Goal: Task Accomplishment & Management: Use online tool/utility

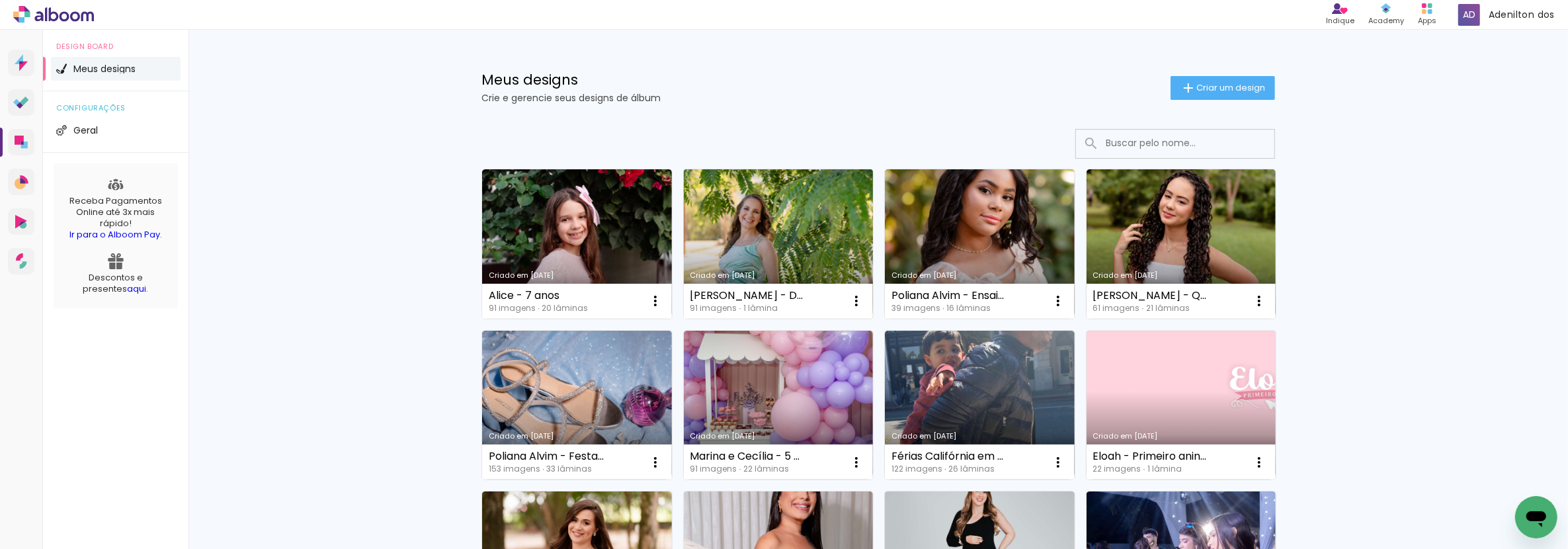
click at [757, 223] on link "Criado em [DATE]" at bounding box center [779, 244] width 190 height 149
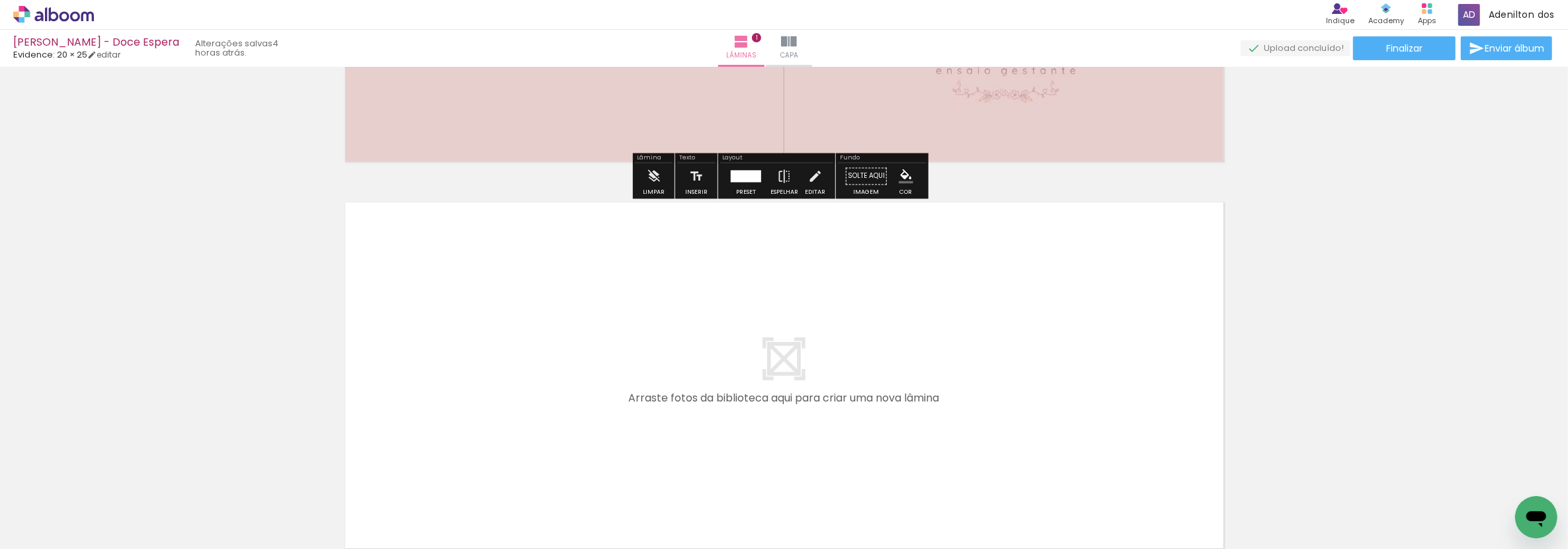
scroll to position [367, 0]
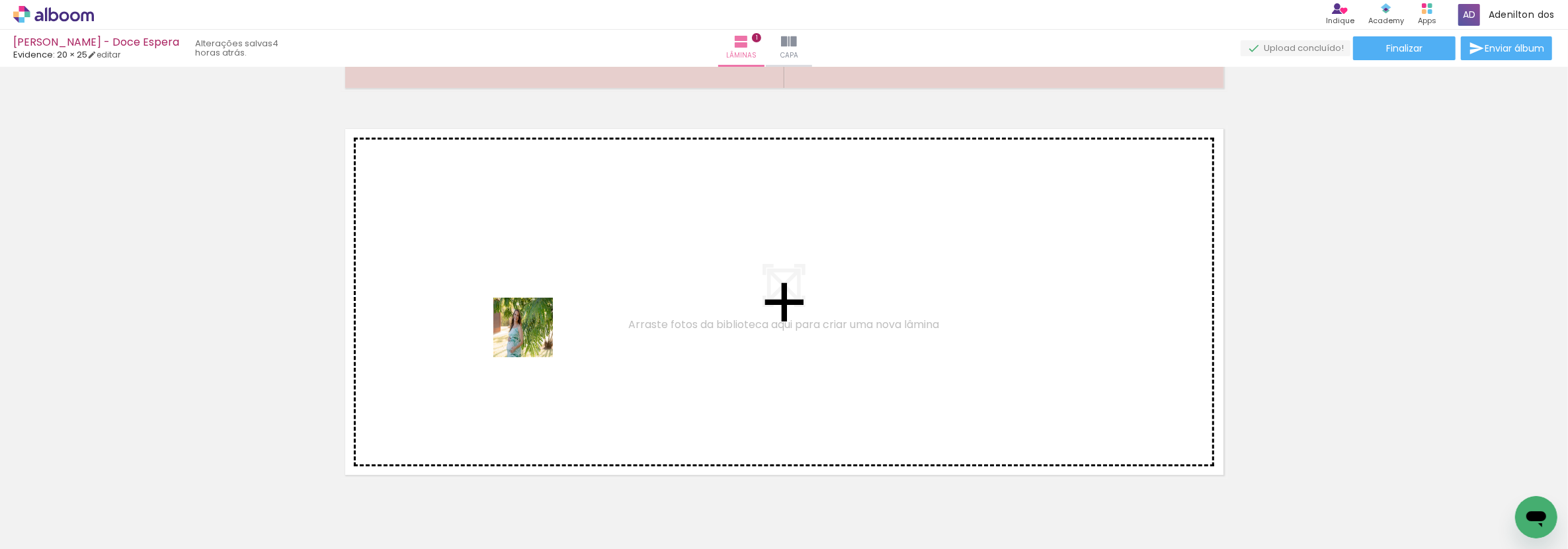
drag, startPoint x: 162, startPoint y: 491, endPoint x: 533, endPoint y: 337, distance: 401.7
click at [533, 337] on quentale-workspace at bounding box center [784, 274] width 1568 height 549
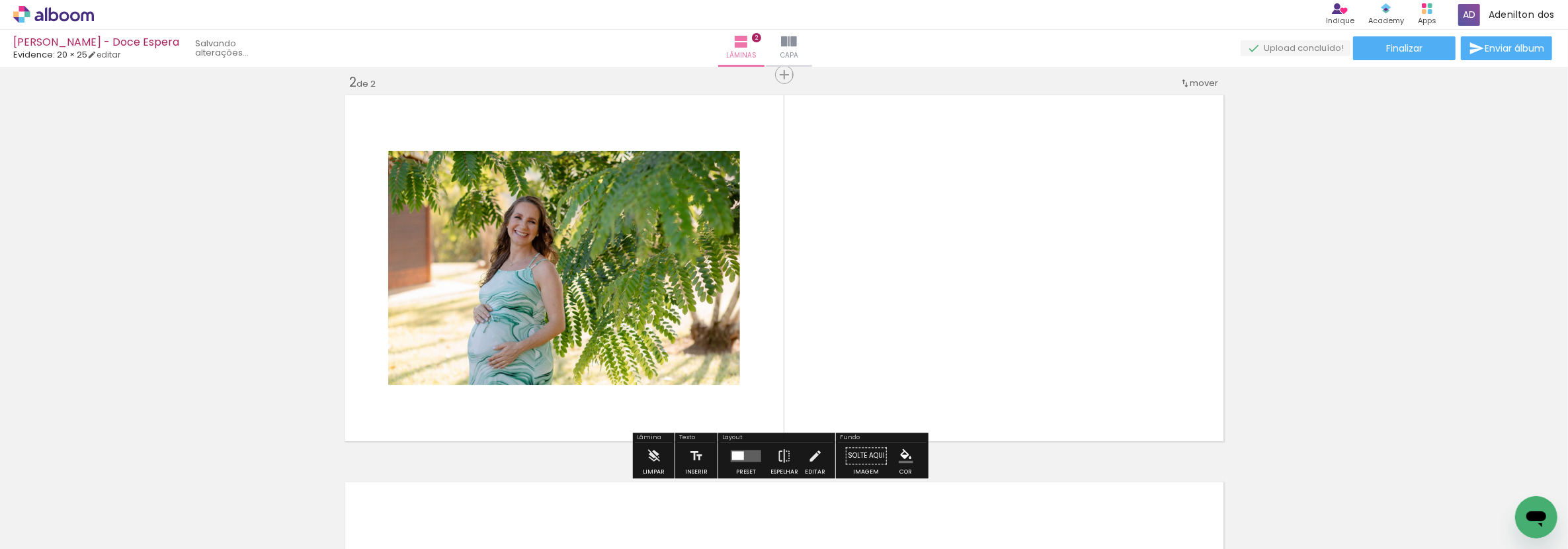
scroll to position [402, 0]
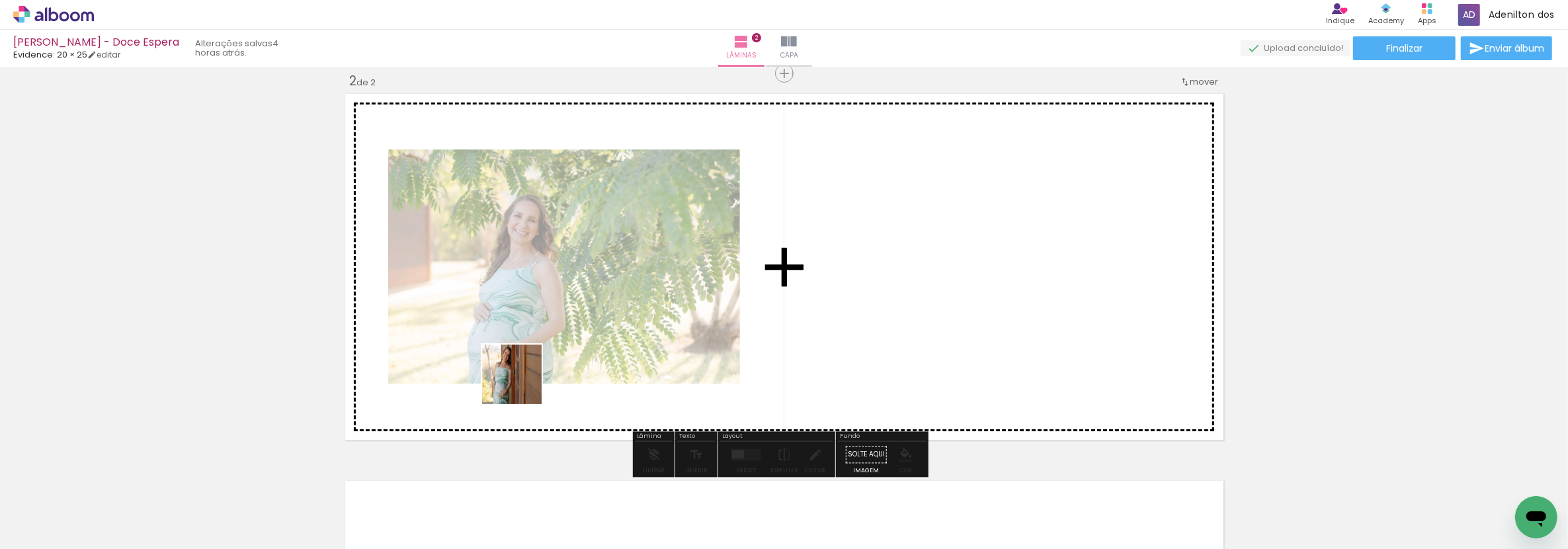
drag, startPoint x: 225, startPoint y: 513, endPoint x: 554, endPoint y: 368, distance: 359.5
click at [554, 368] on quentale-workspace at bounding box center [784, 274] width 1568 height 549
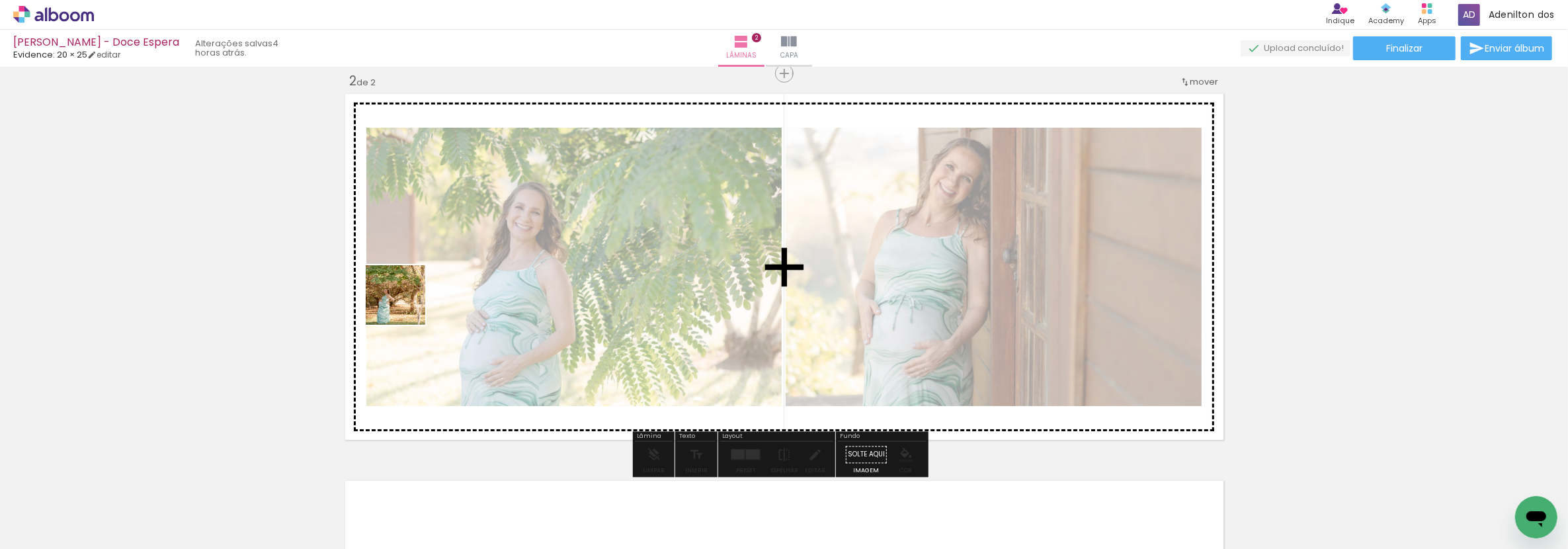
drag, startPoint x: 287, startPoint y: 498, endPoint x: 405, endPoint y: 304, distance: 227.1
click at [405, 304] on quentale-workspace at bounding box center [784, 274] width 1568 height 549
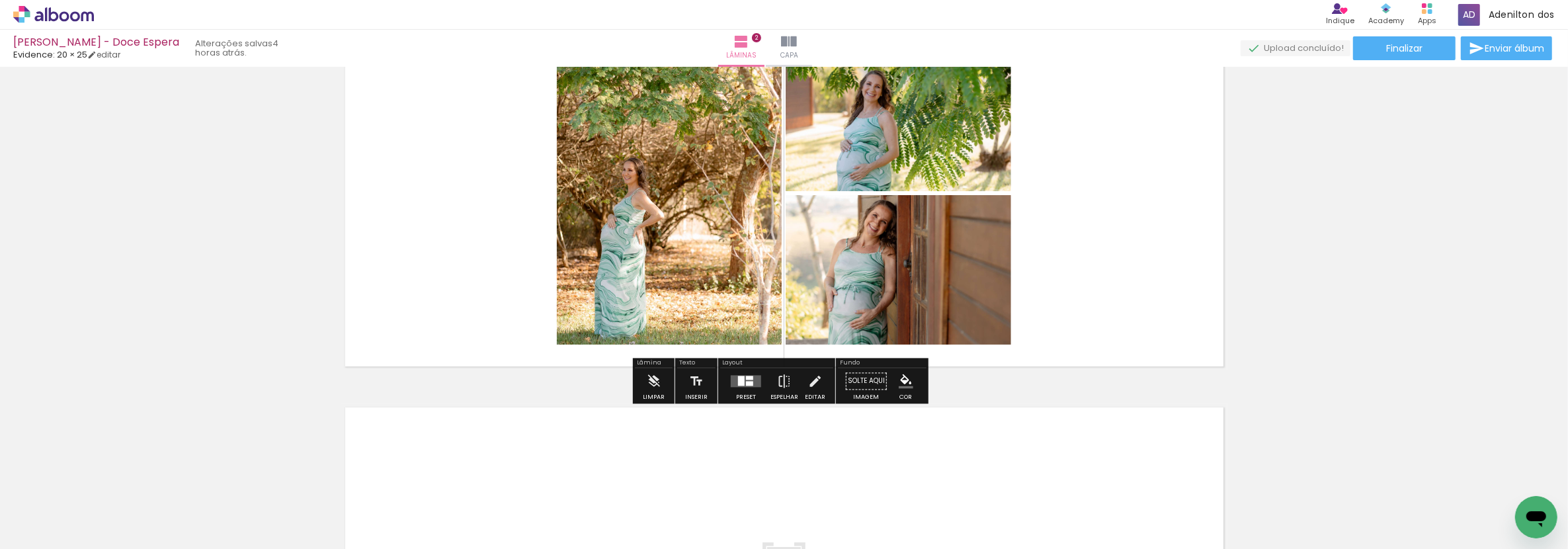
scroll to position [549, 0]
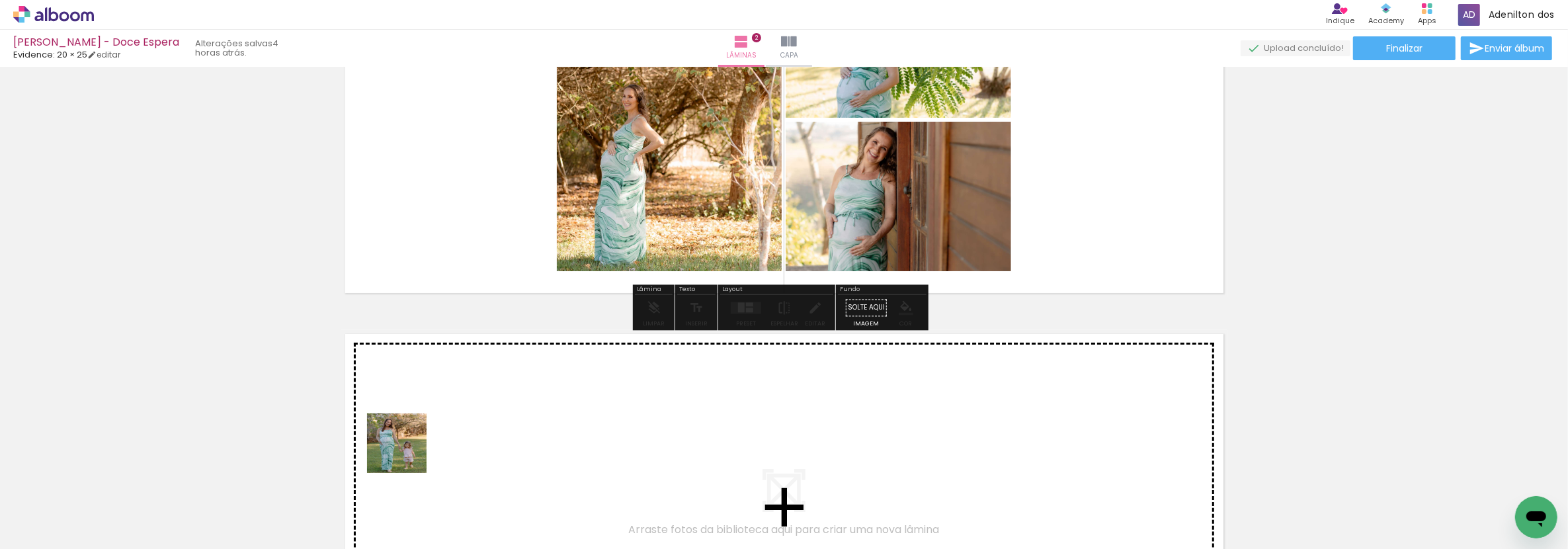
drag, startPoint x: 377, startPoint y: 501, endPoint x: 424, endPoint y: 427, distance: 87.7
click at [424, 427] on quentale-workspace at bounding box center [784, 274] width 1568 height 549
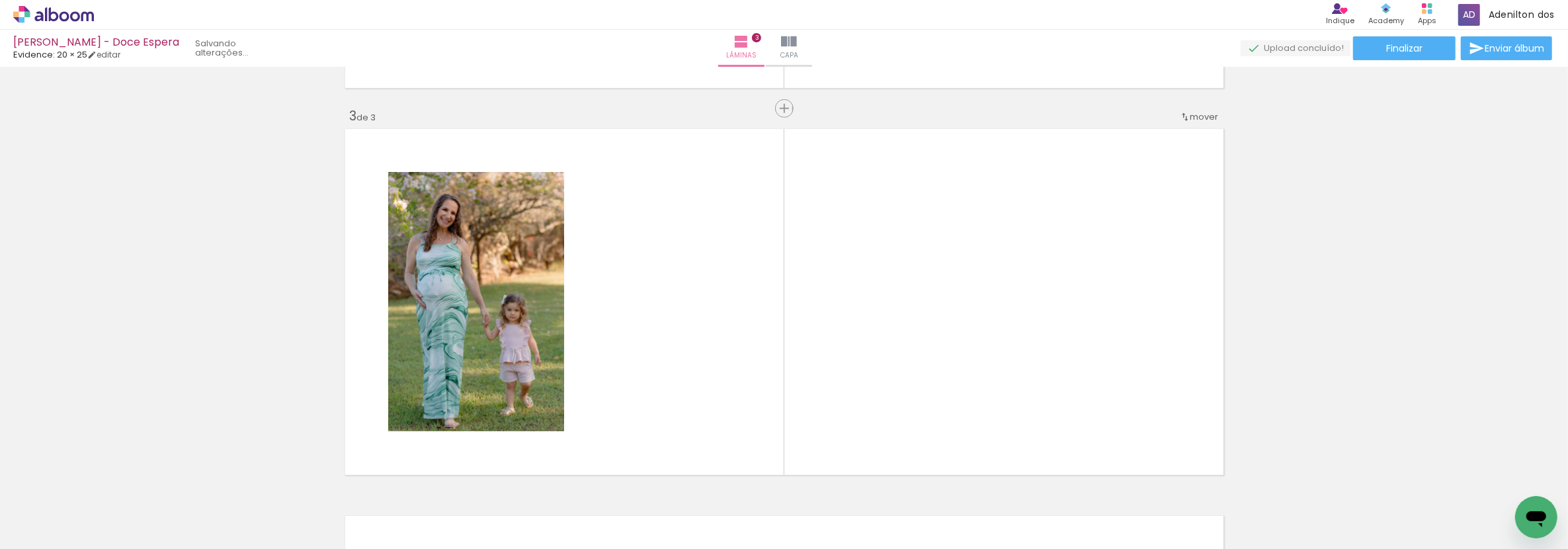
scroll to position [789, 0]
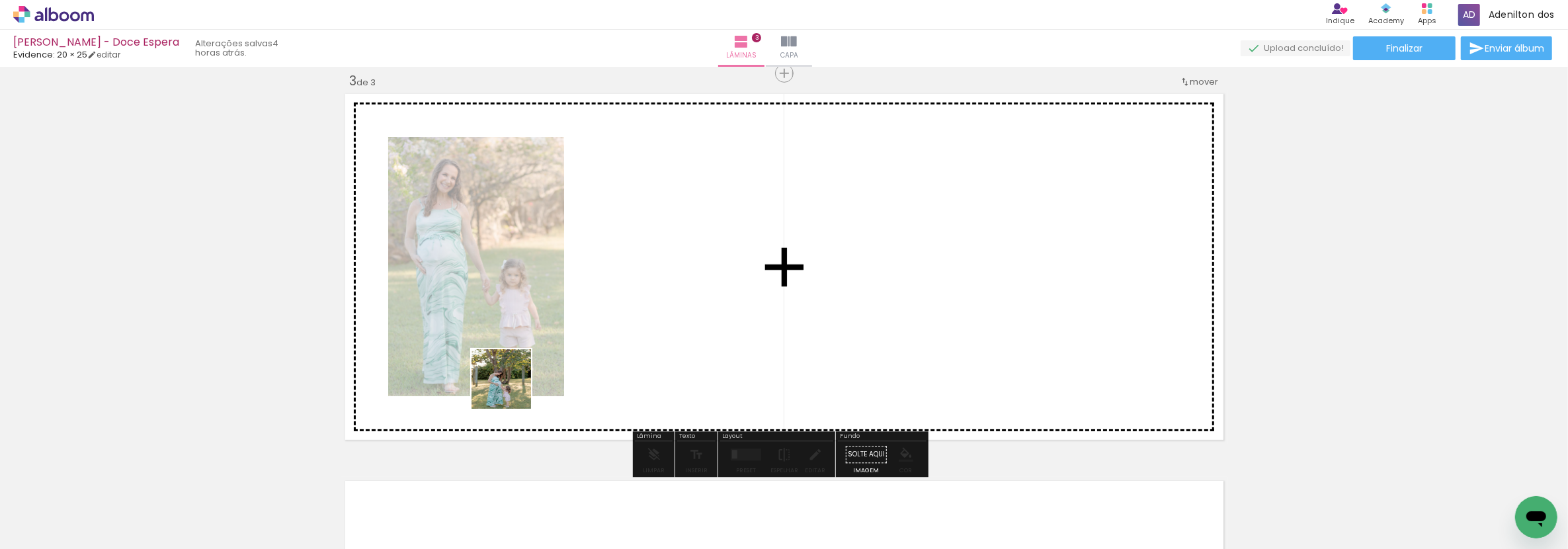
drag, startPoint x: 456, startPoint y: 503, endPoint x: 532, endPoint y: 363, distance: 159.3
click at [532, 363] on quentale-workspace at bounding box center [784, 274] width 1568 height 549
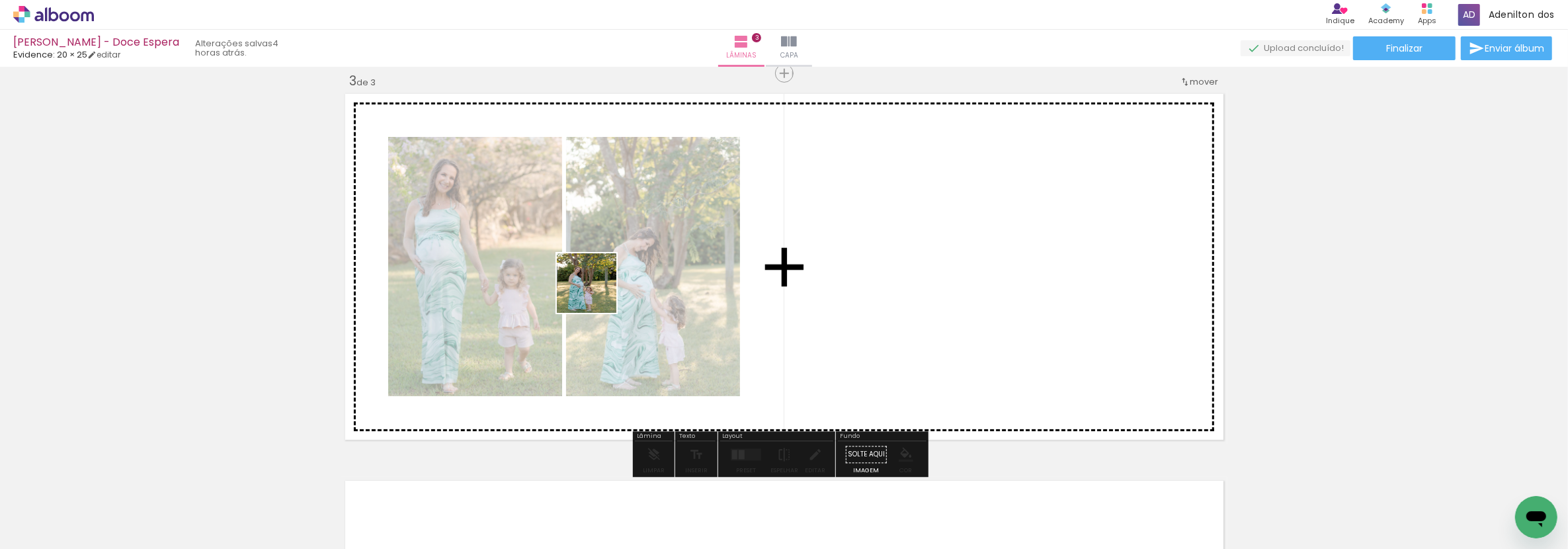
drag, startPoint x: 516, startPoint y: 491, endPoint x: 596, endPoint y: 293, distance: 213.6
click at [596, 293] on quentale-workspace at bounding box center [784, 274] width 1568 height 549
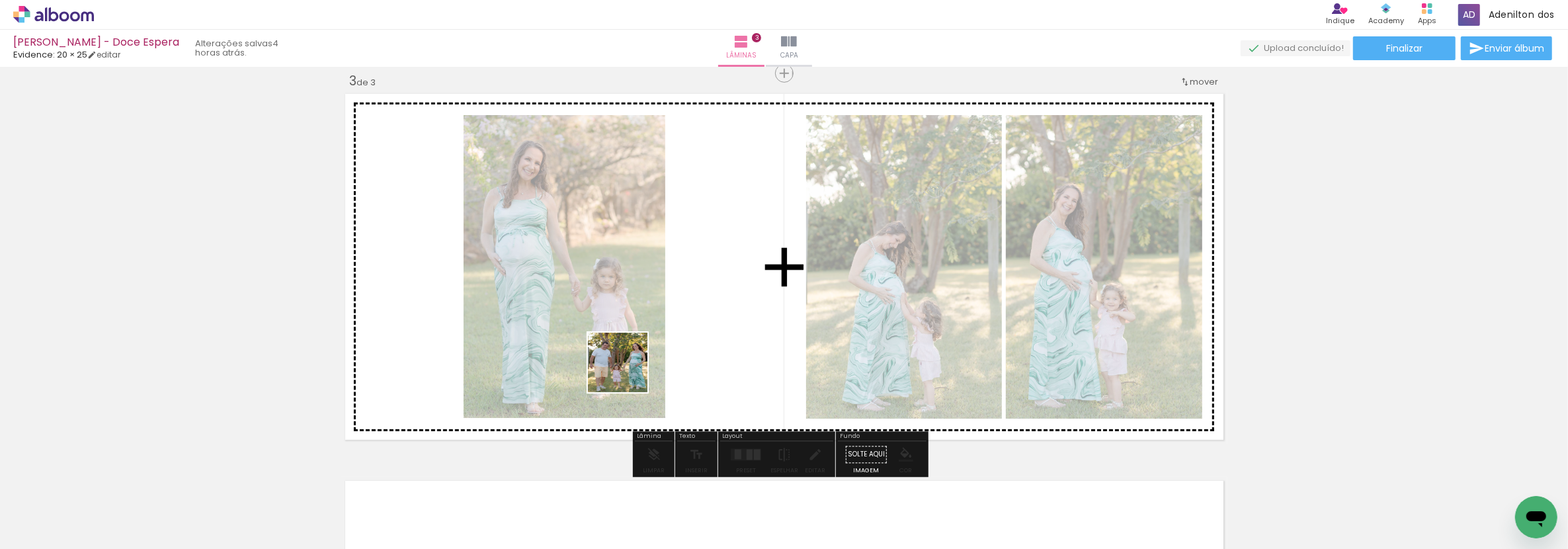
drag, startPoint x: 588, startPoint y: 509, endPoint x: 628, endPoint y: 372, distance: 142.7
click at [628, 372] on quentale-workspace at bounding box center [784, 274] width 1568 height 549
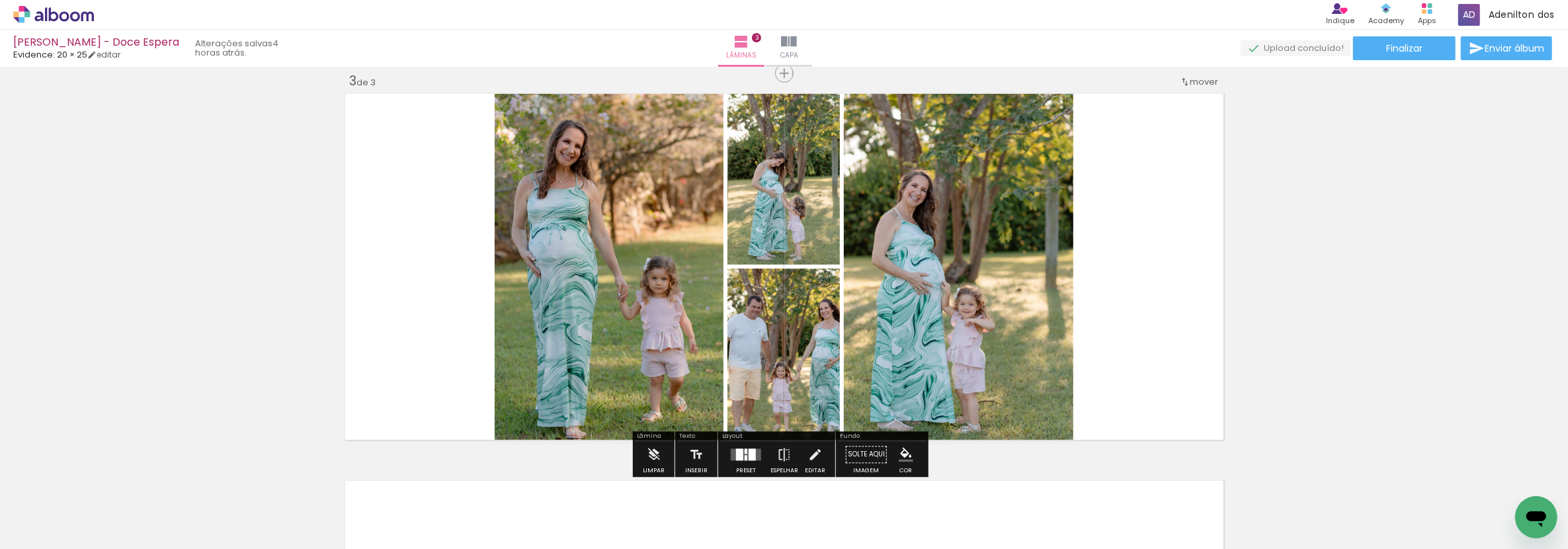
click at [688, 415] on div "Inserir lâmina 1 de 3 Inserir lâmina 2 de 3 Inserir lâmina 3 de 3" at bounding box center [784, 56] width 1568 height 1548
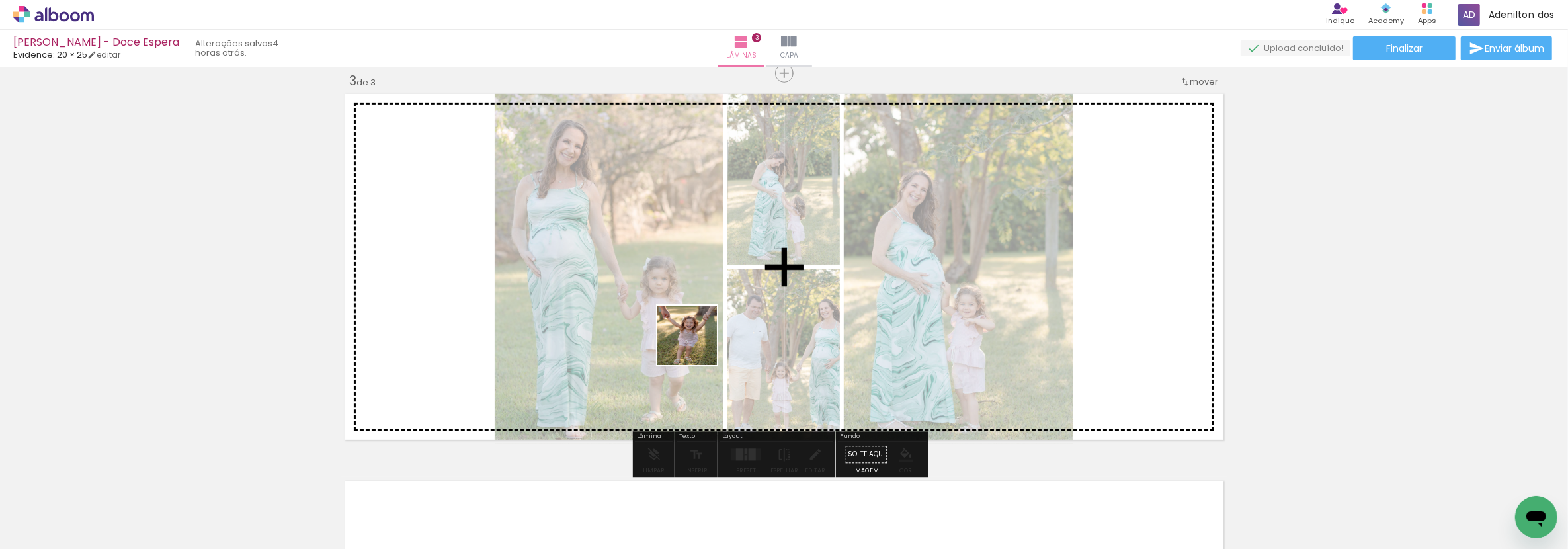
drag, startPoint x: 695, startPoint y: 355, endPoint x: 697, endPoint y: 345, distance: 10.2
click at [697, 345] on quentale-workspace at bounding box center [784, 274] width 1568 height 549
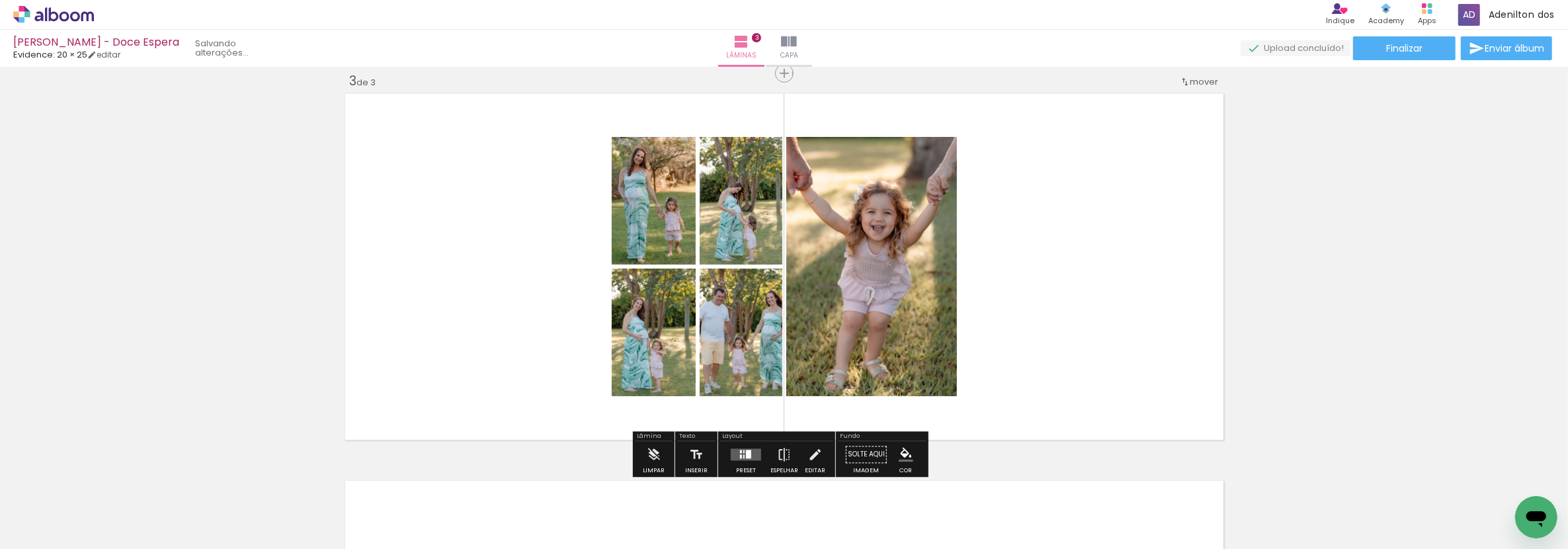
scroll to position [1009, 0]
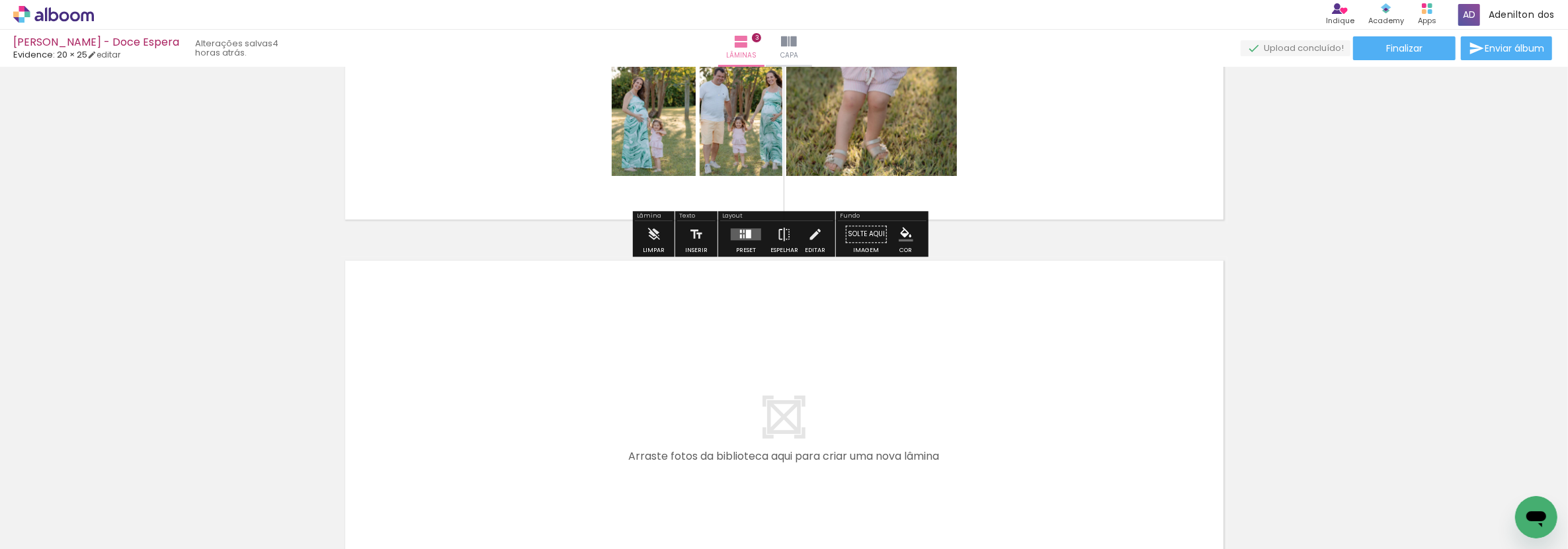
drag, startPoint x: 733, startPoint y: 486, endPoint x: 752, endPoint y: 420, distance: 68.7
click at [752, 420] on quentale-workspace at bounding box center [784, 274] width 1568 height 549
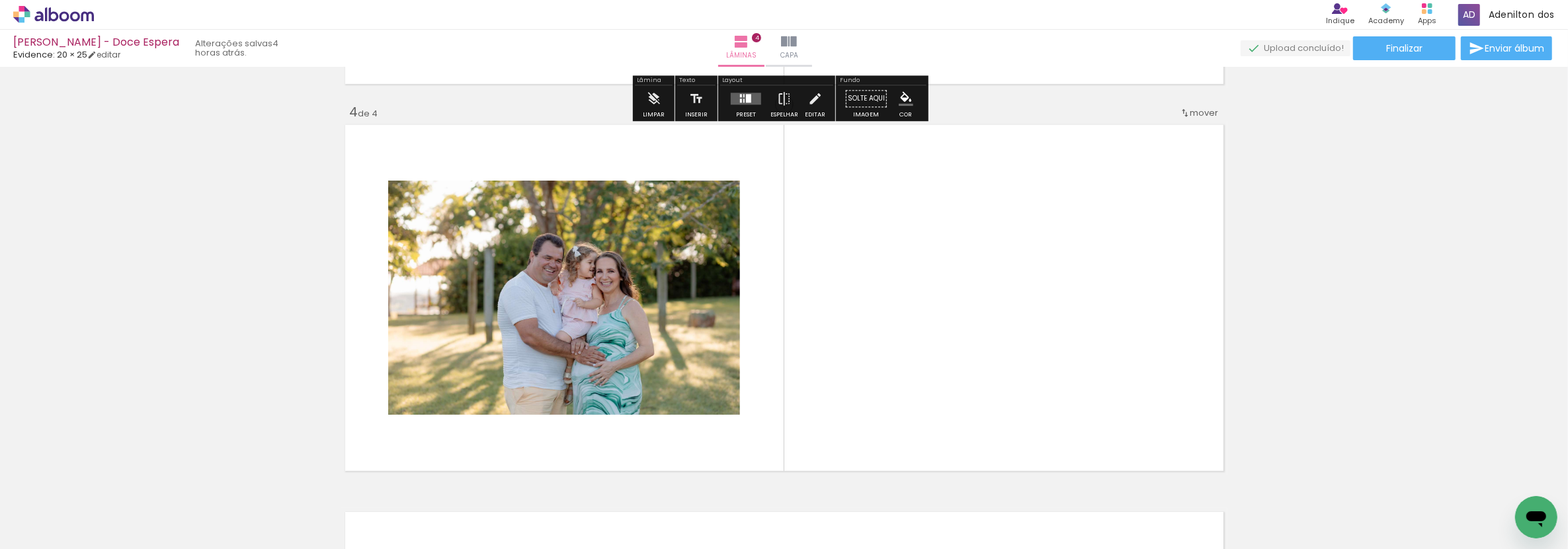
scroll to position [1176, 0]
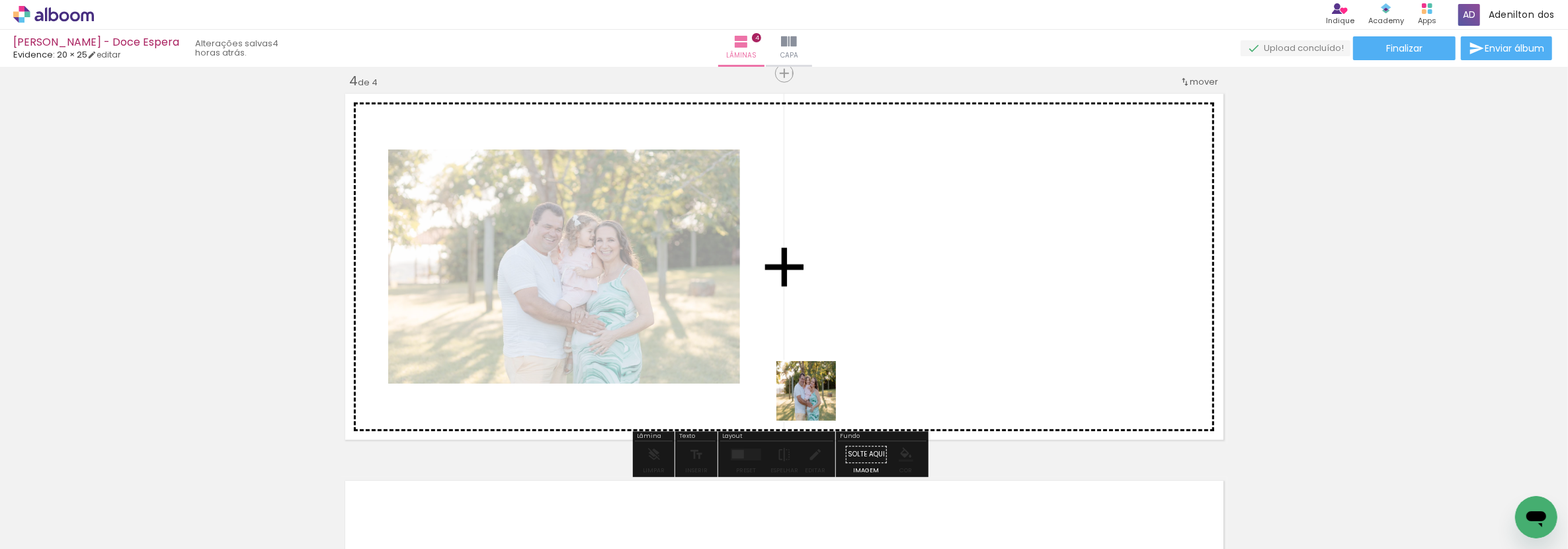
drag, startPoint x: 811, startPoint y: 428, endPoint x: 856, endPoint y: 487, distance: 74.2
click at [822, 370] on quentale-workspace at bounding box center [784, 274] width 1568 height 549
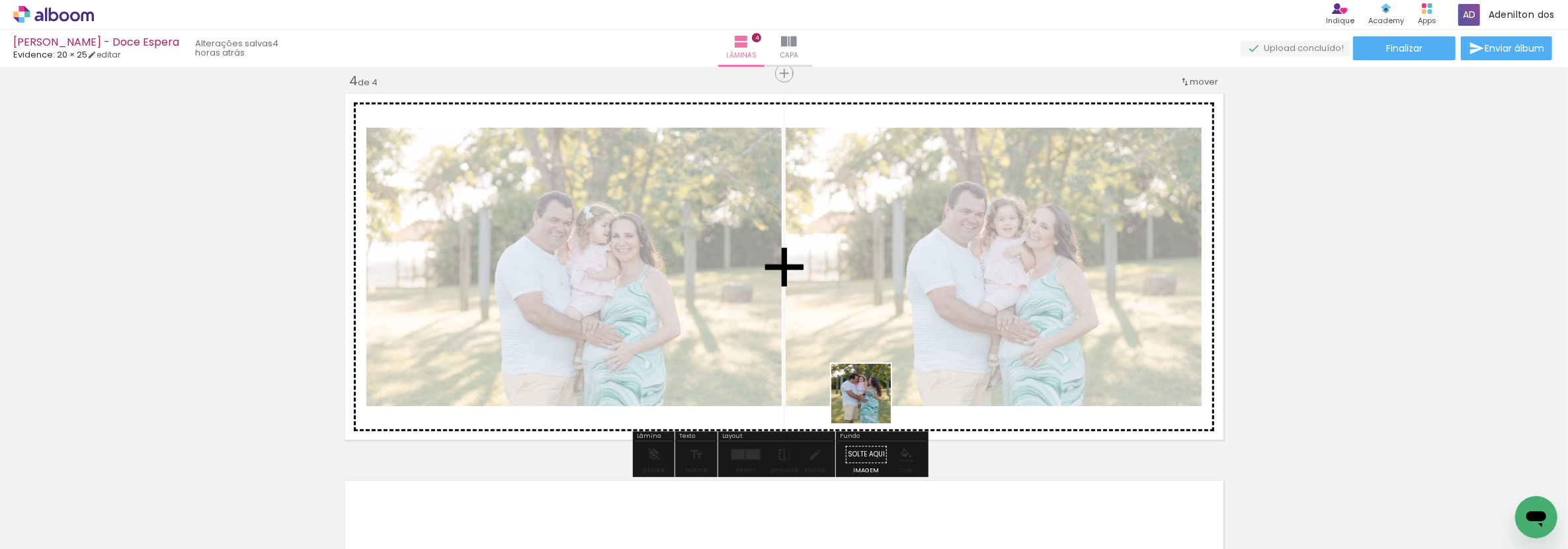
drag, startPoint x: 872, startPoint y: 424, endPoint x: 872, endPoint y: 359, distance: 65.0
click at [872, 359] on quentale-workspace at bounding box center [784, 274] width 1568 height 549
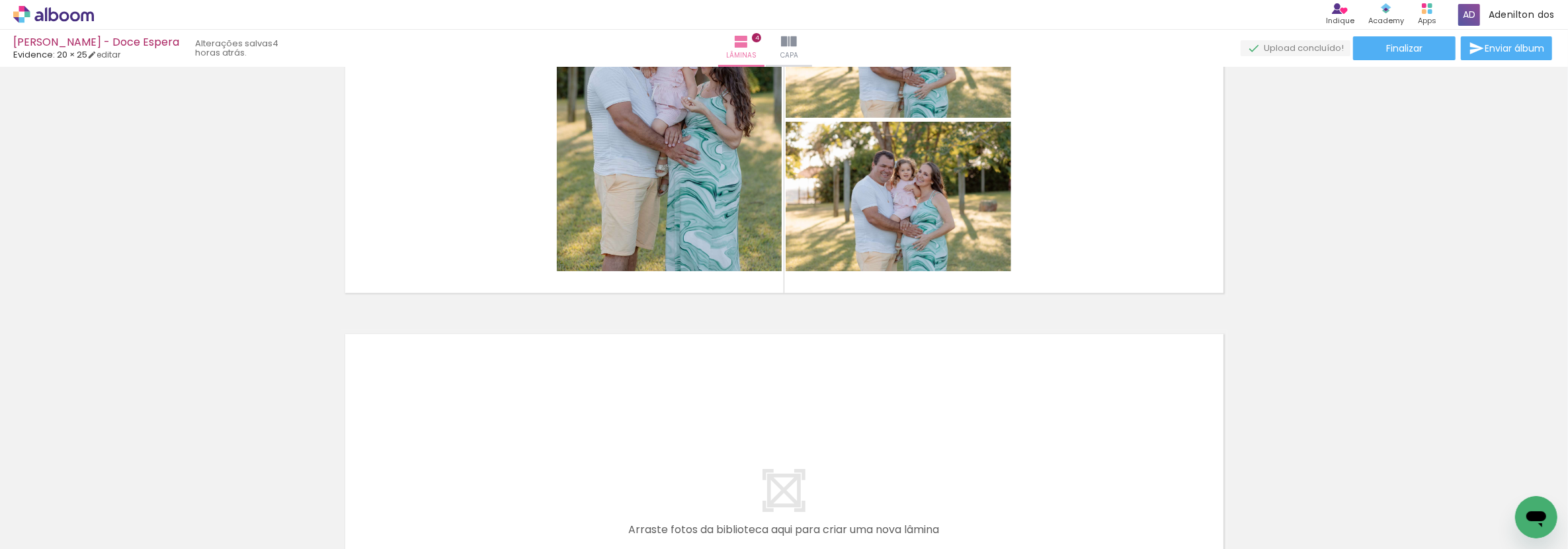
scroll to position [0, 432]
drag, startPoint x: 534, startPoint y: 486, endPoint x: 539, endPoint y: 440, distance: 46.3
click at [539, 440] on quentale-workspace at bounding box center [784, 274] width 1568 height 549
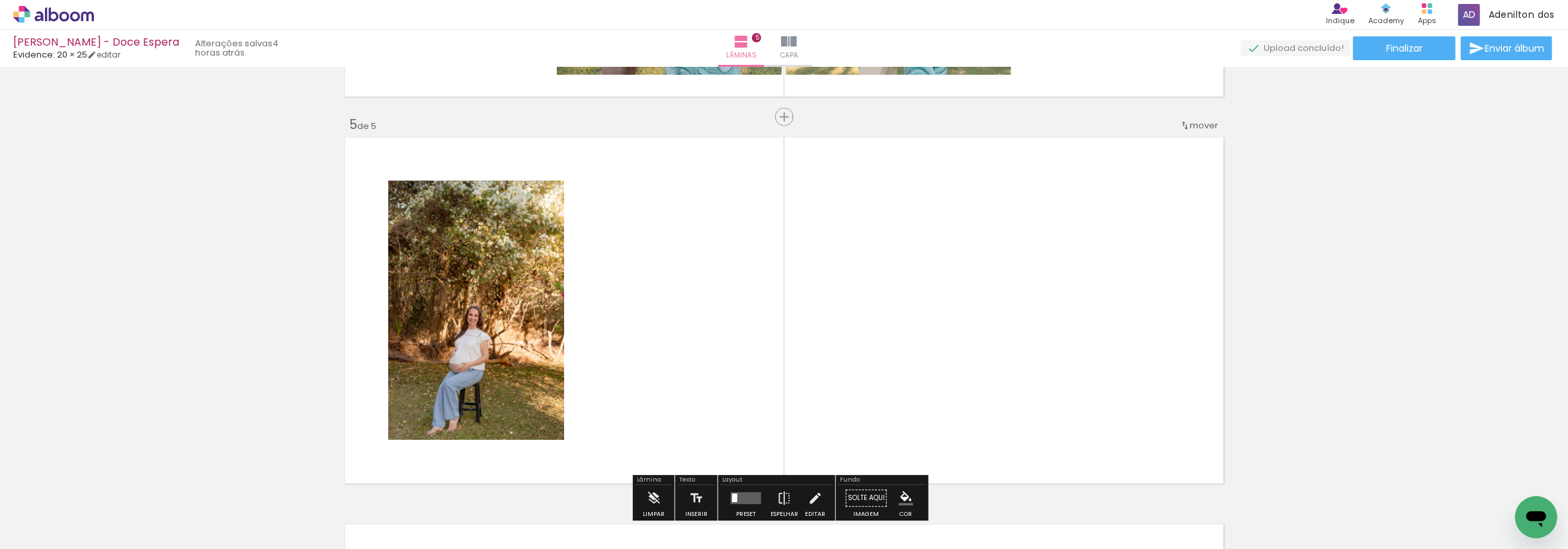
scroll to position [1562, 0]
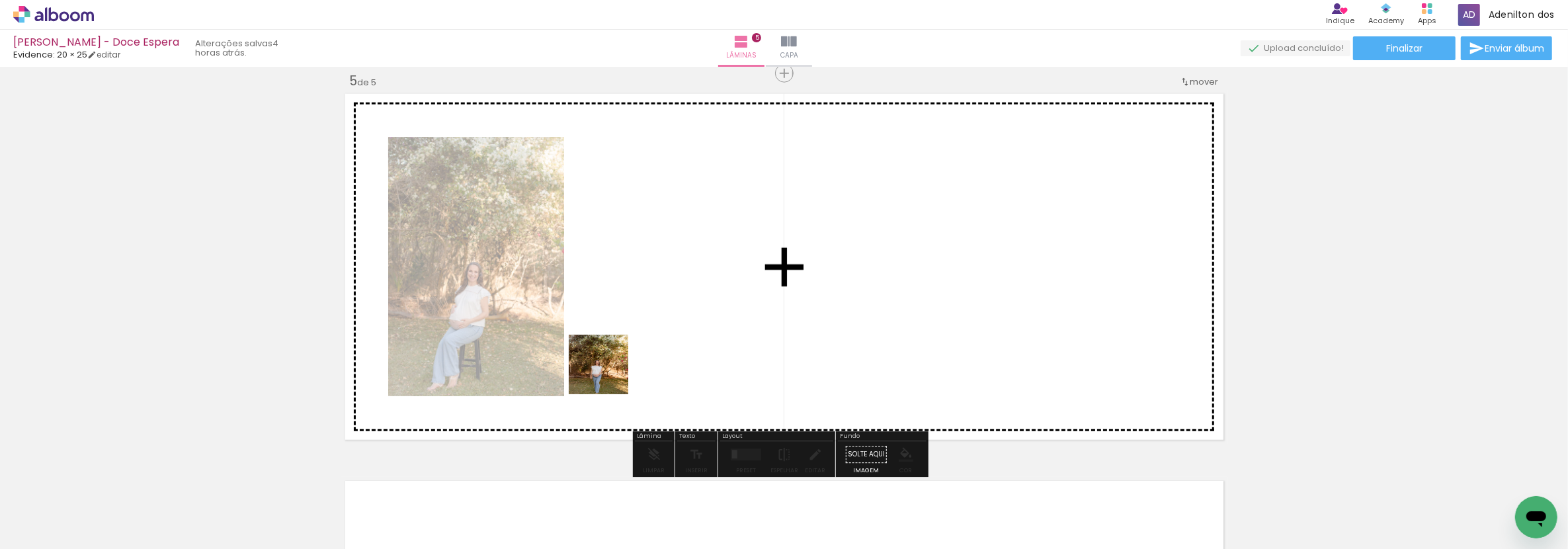
drag, startPoint x: 596, startPoint y: 496, endPoint x: 622, endPoint y: 348, distance: 150.3
click at [622, 348] on quentale-workspace at bounding box center [784, 274] width 1568 height 549
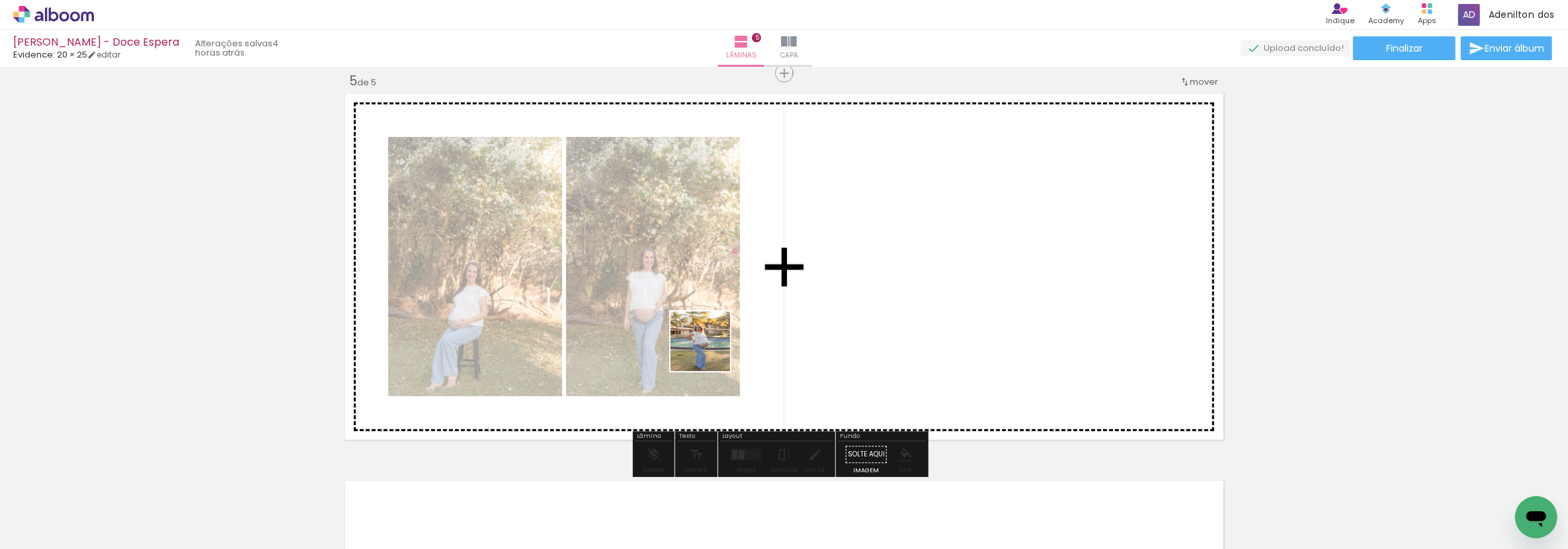
drag, startPoint x: 687, startPoint y: 454, endPoint x: 711, endPoint y: 351, distance: 105.8
click at [711, 351] on quentale-workspace at bounding box center [784, 274] width 1568 height 549
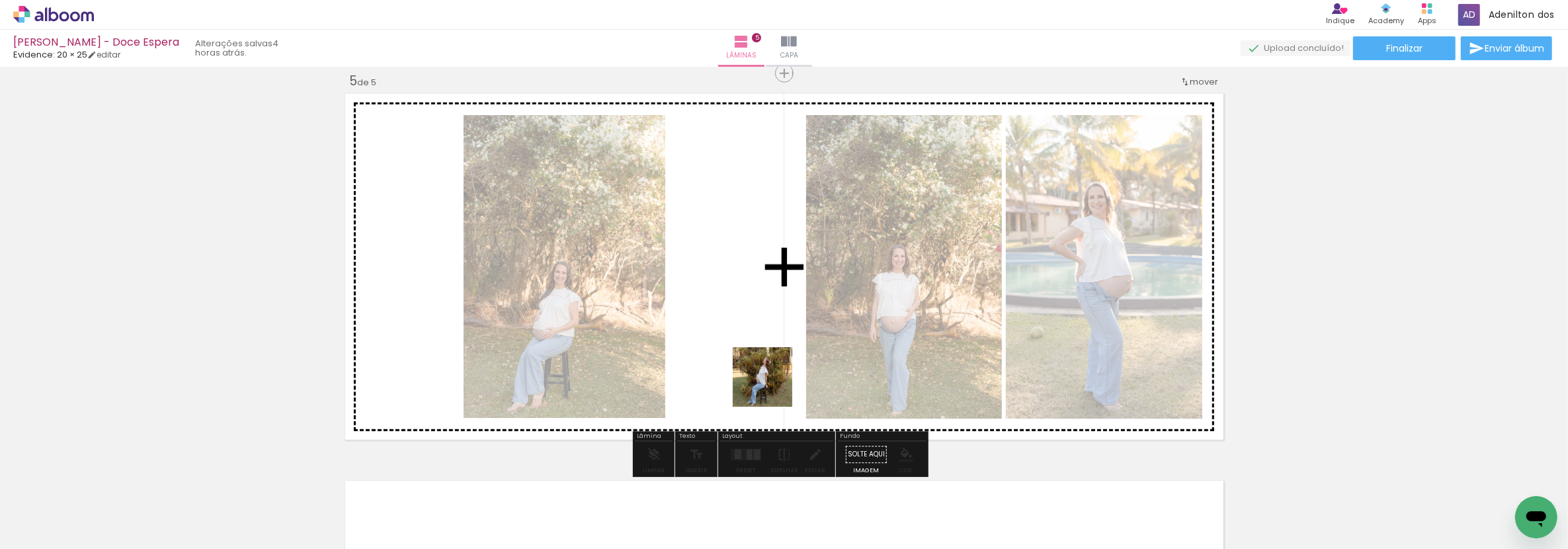
drag, startPoint x: 736, startPoint y: 503, endPoint x: 772, endPoint y: 387, distance: 121.5
click at [772, 387] on quentale-workspace at bounding box center [784, 274] width 1568 height 549
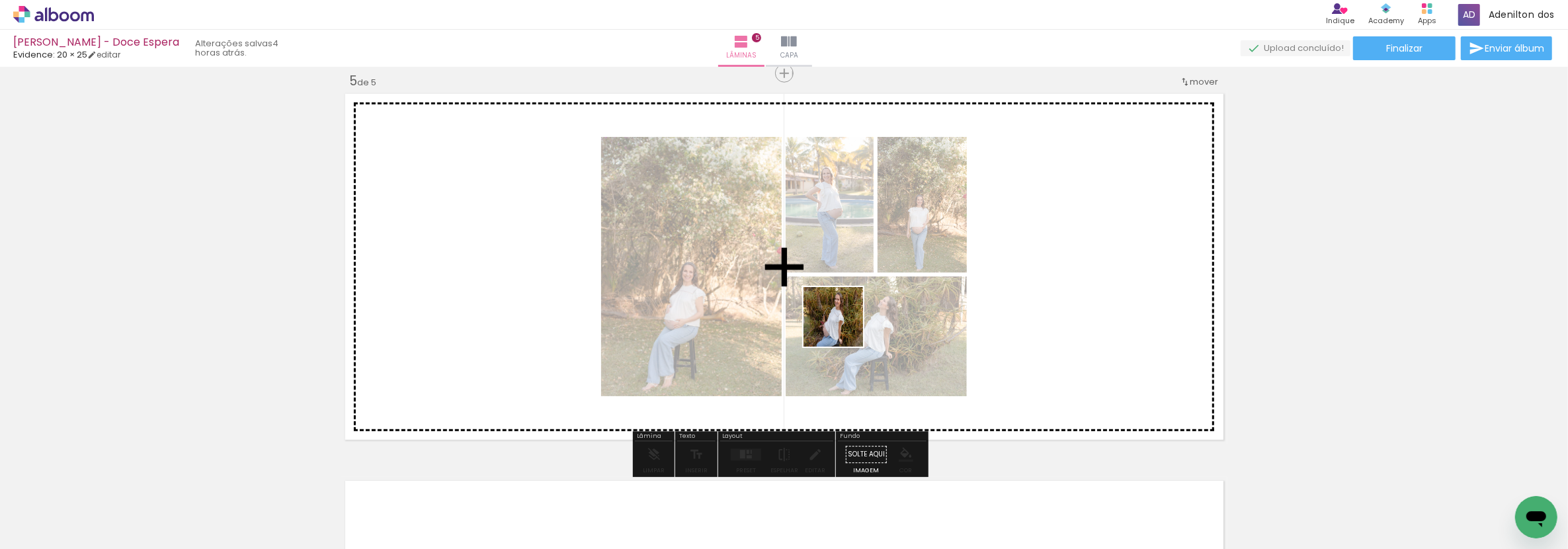
drag, startPoint x: 818, startPoint y: 491, endPoint x: 843, endPoint y: 327, distance: 165.9
click at [843, 327] on quentale-workspace at bounding box center [784, 274] width 1568 height 549
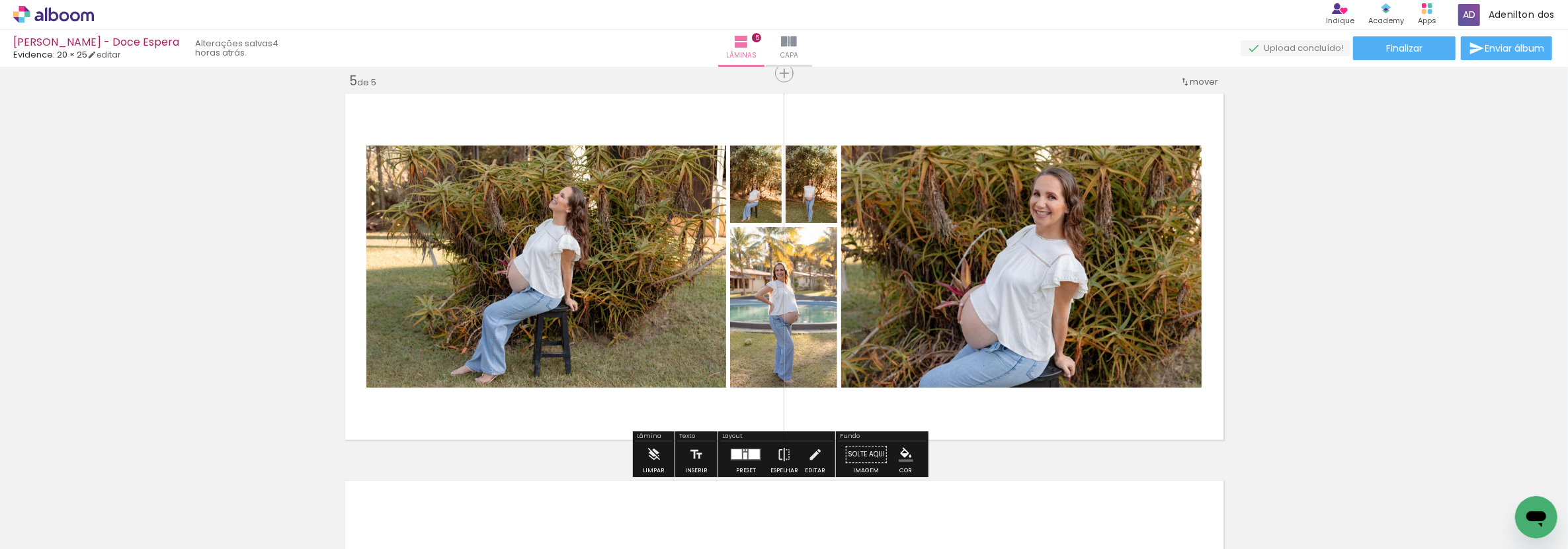
scroll to position [1784, 0]
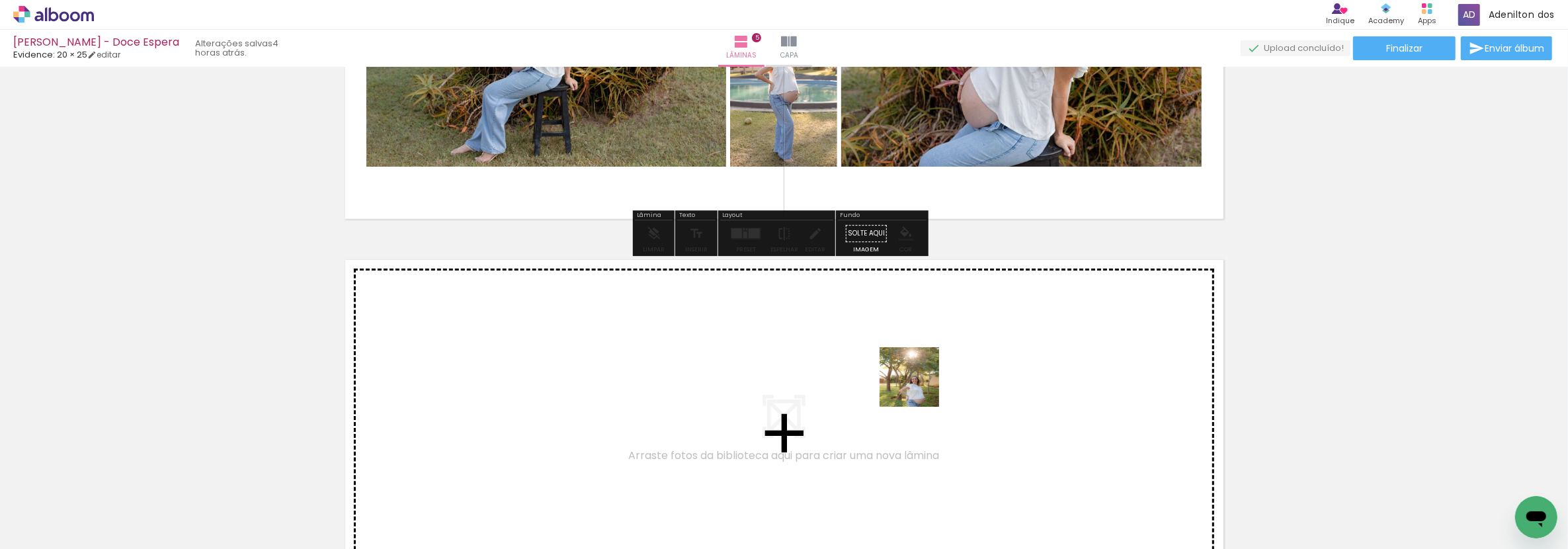
drag, startPoint x: 917, startPoint y: 401, endPoint x: 920, endPoint y: 387, distance: 14.3
click at [920, 387] on quentale-workspace at bounding box center [784, 274] width 1568 height 549
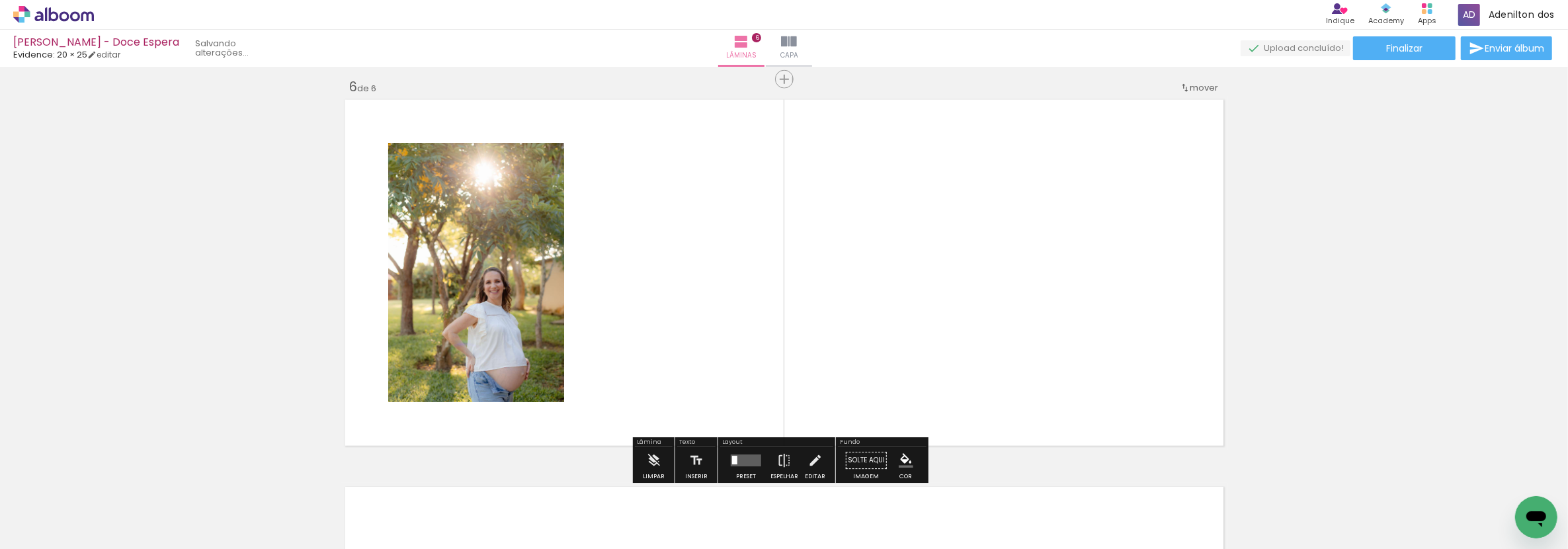
scroll to position [1951, 0]
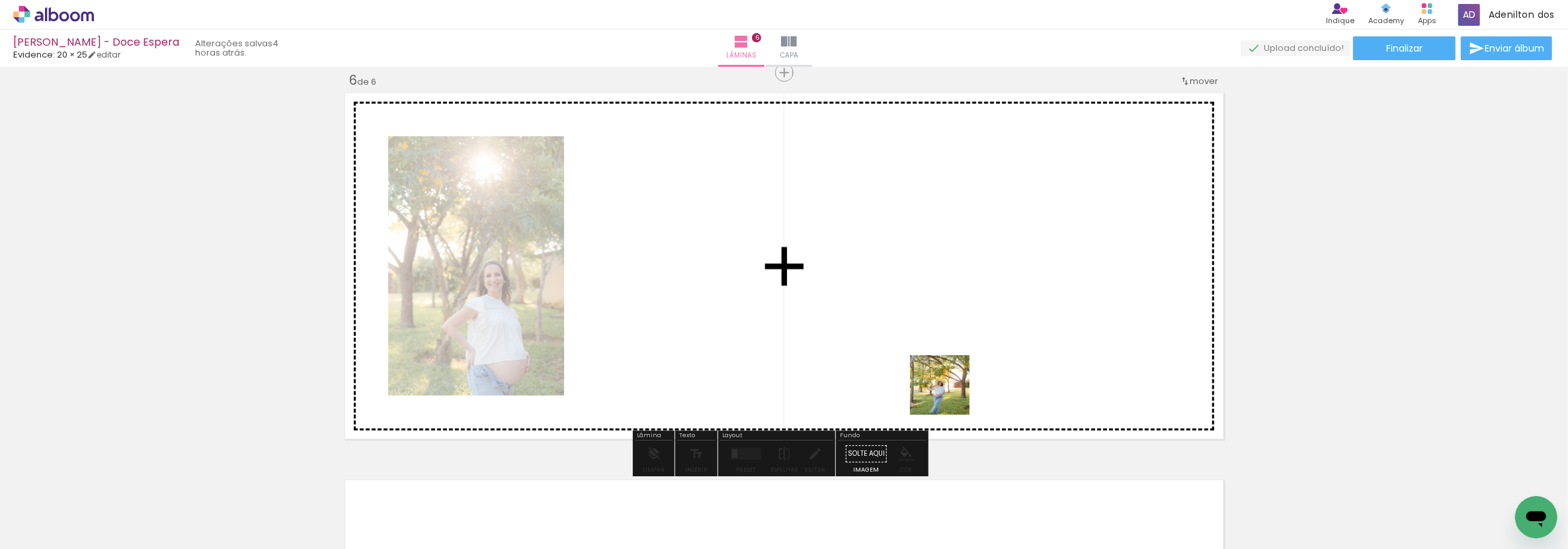
drag, startPoint x: 972, startPoint y: 487, endPoint x: 950, endPoint y: 392, distance: 97.5
click at [950, 392] on quentale-workspace at bounding box center [784, 274] width 1568 height 549
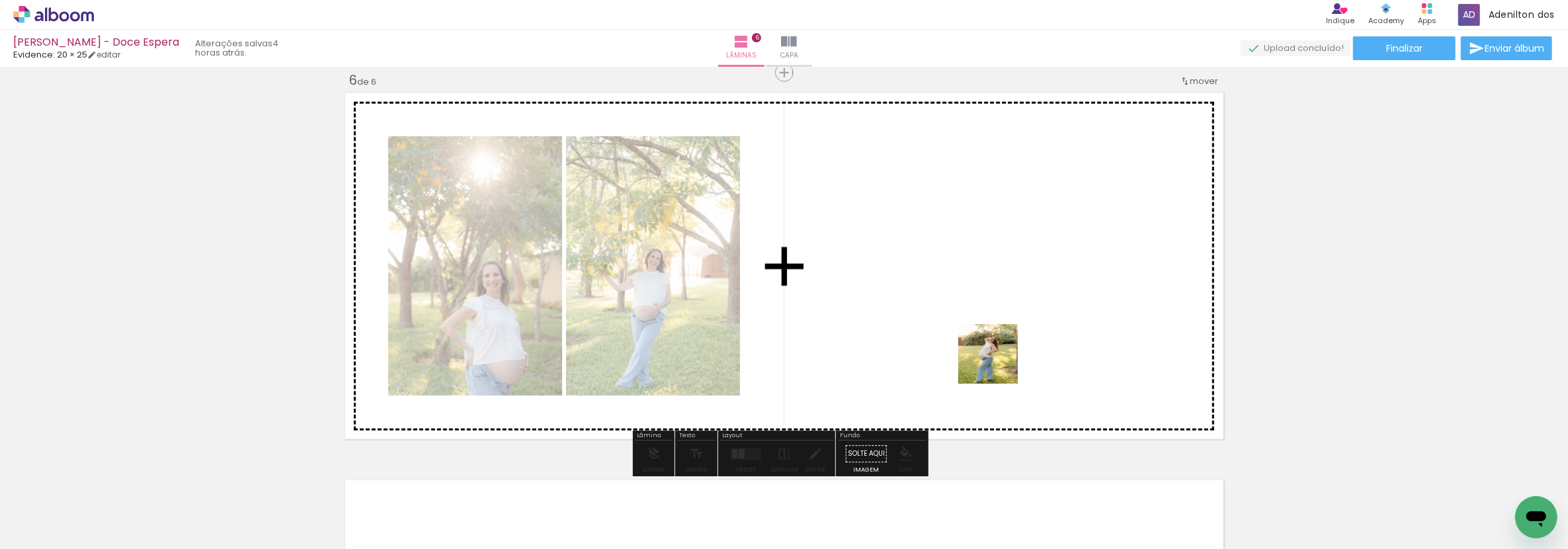
drag, startPoint x: 1039, startPoint y: 479, endPoint x: 997, endPoint y: 362, distance: 124.3
click at [997, 362] on quentale-workspace at bounding box center [784, 274] width 1568 height 549
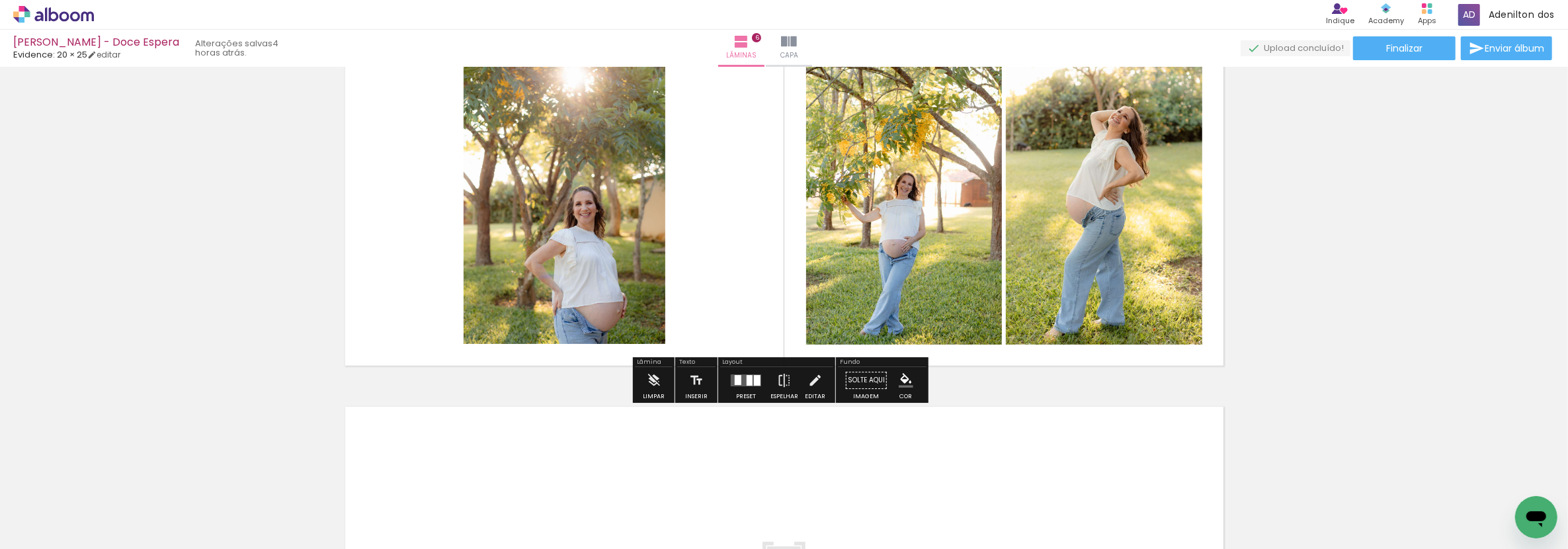
scroll to position [2097, 0]
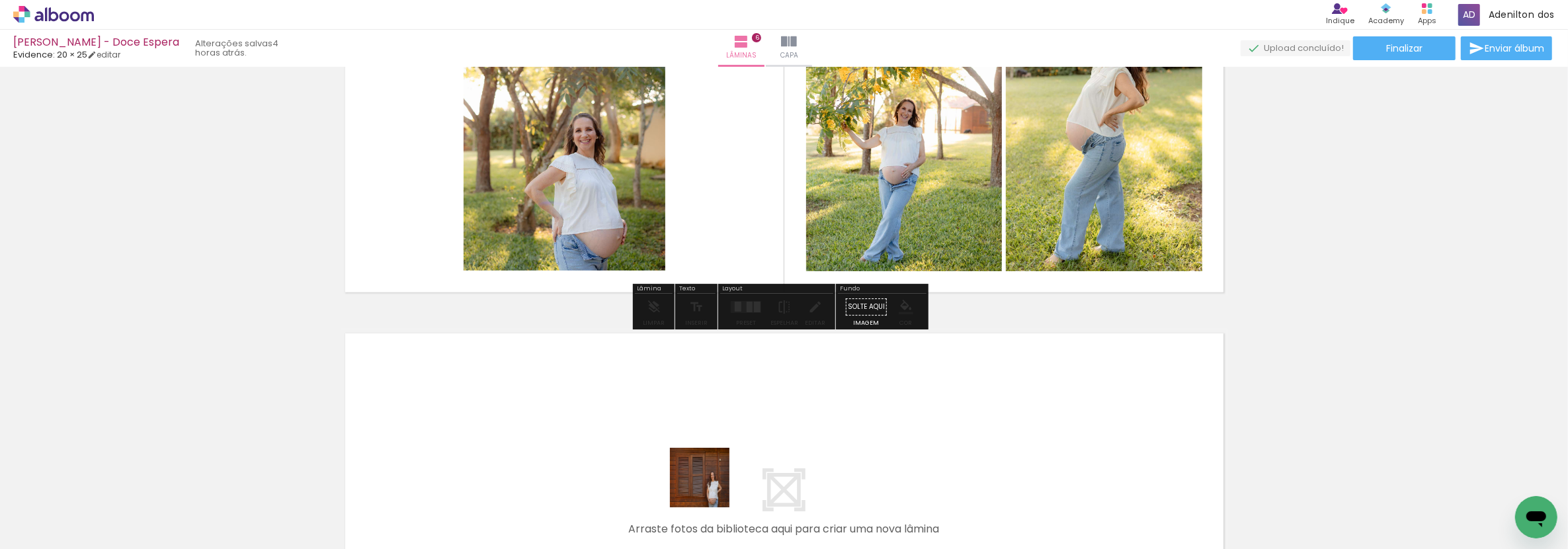
drag, startPoint x: 710, startPoint y: 487, endPoint x: 719, endPoint y: 427, distance: 60.7
click at [719, 427] on quentale-workspace at bounding box center [784, 274] width 1568 height 549
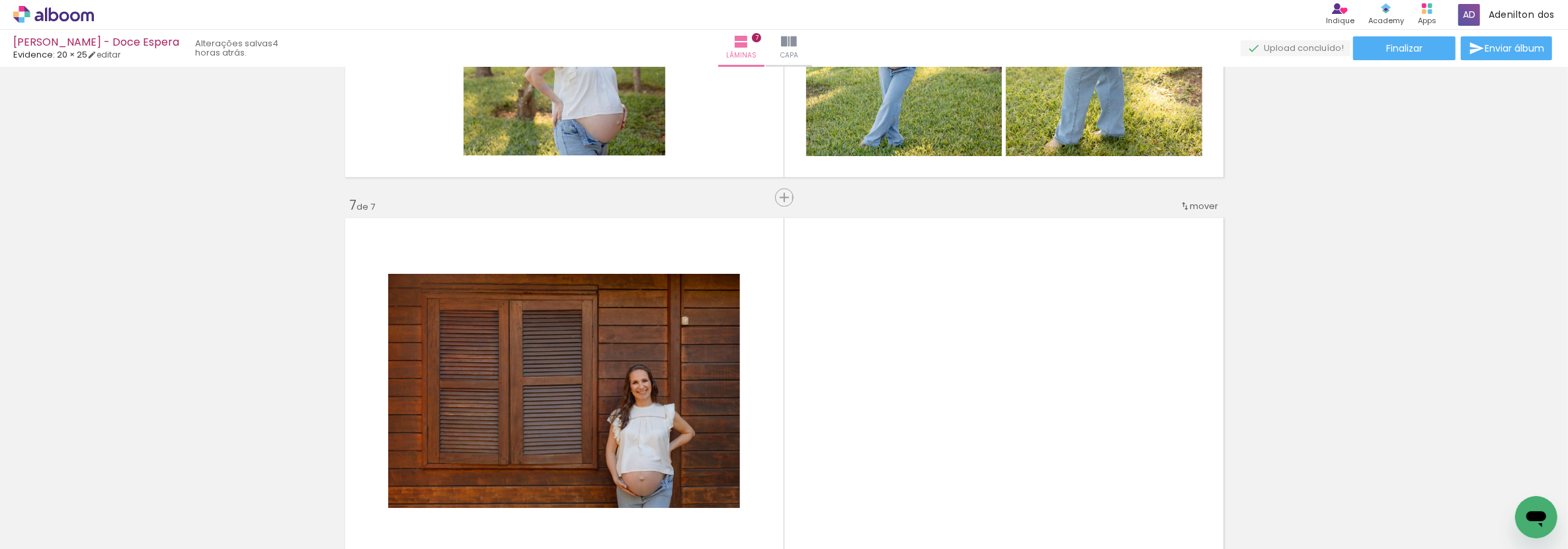
scroll to position [2336, 0]
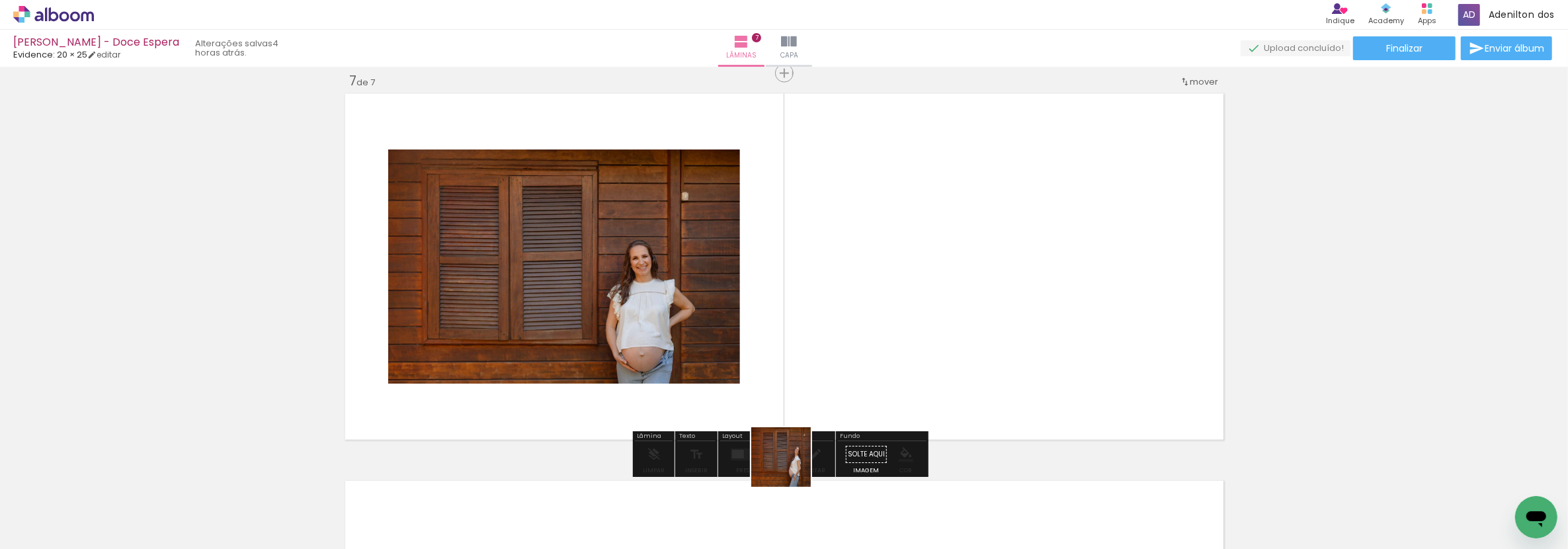
drag, startPoint x: 793, startPoint y: 499, endPoint x: 797, endPoint y: 357, distance: 142.1
click at [797, 357] on quentale-workspace at bounding box center [784, 274] width 1568 height 549
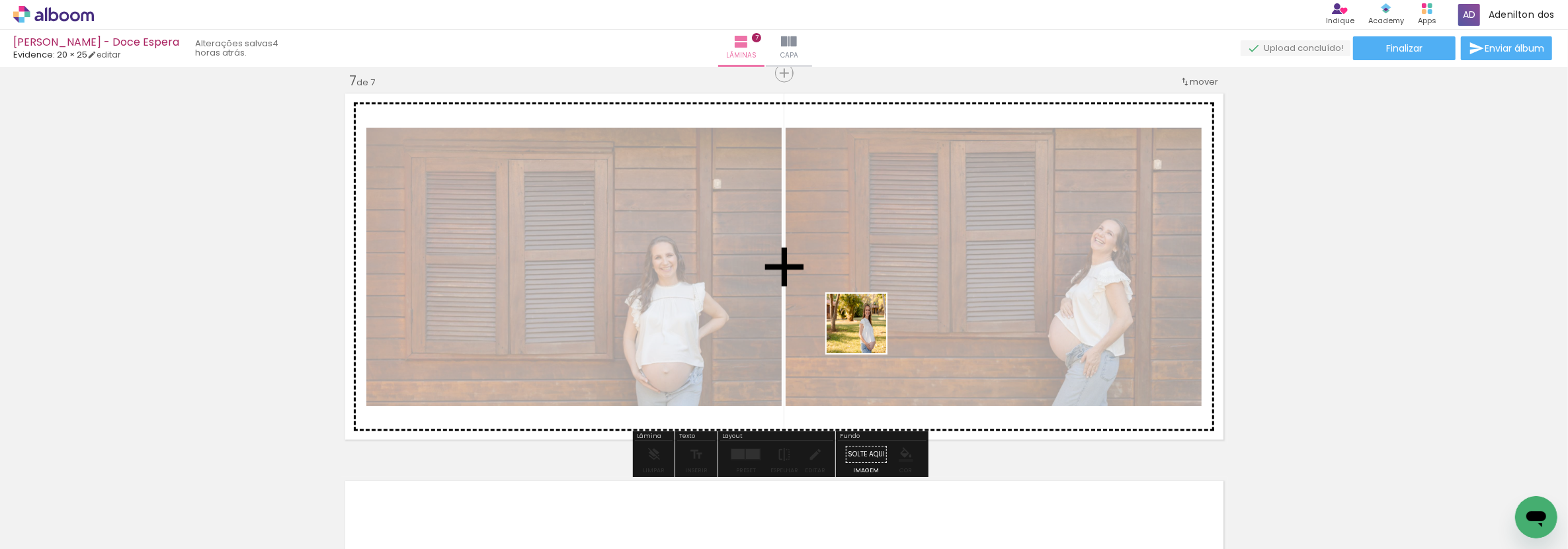
click at [866, 333] on quentale-workspace at bounding box center [784, 274] width 1568 height 549
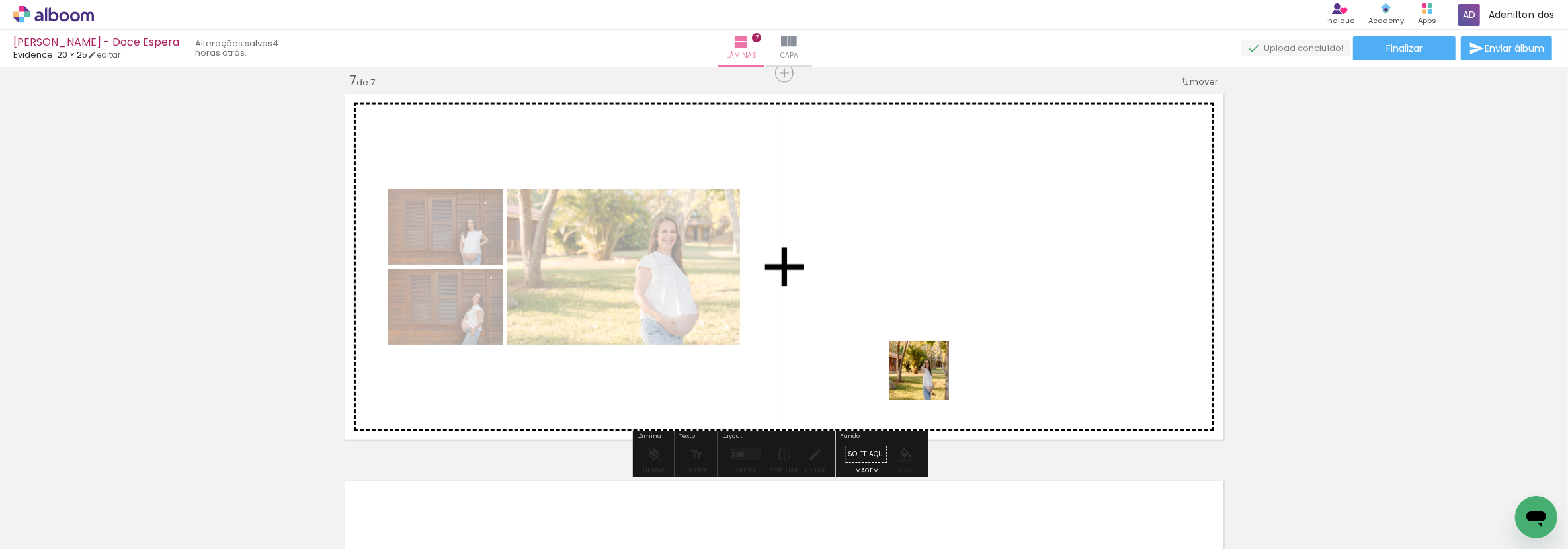
drag, startPoint x: 949, startPoint y: 520, endPoint x: 930, endPoint y: 380, distance: 141.3
click at [930, 380] on quentale-workspace at bounding box center [784, 274] width 1568 height 549
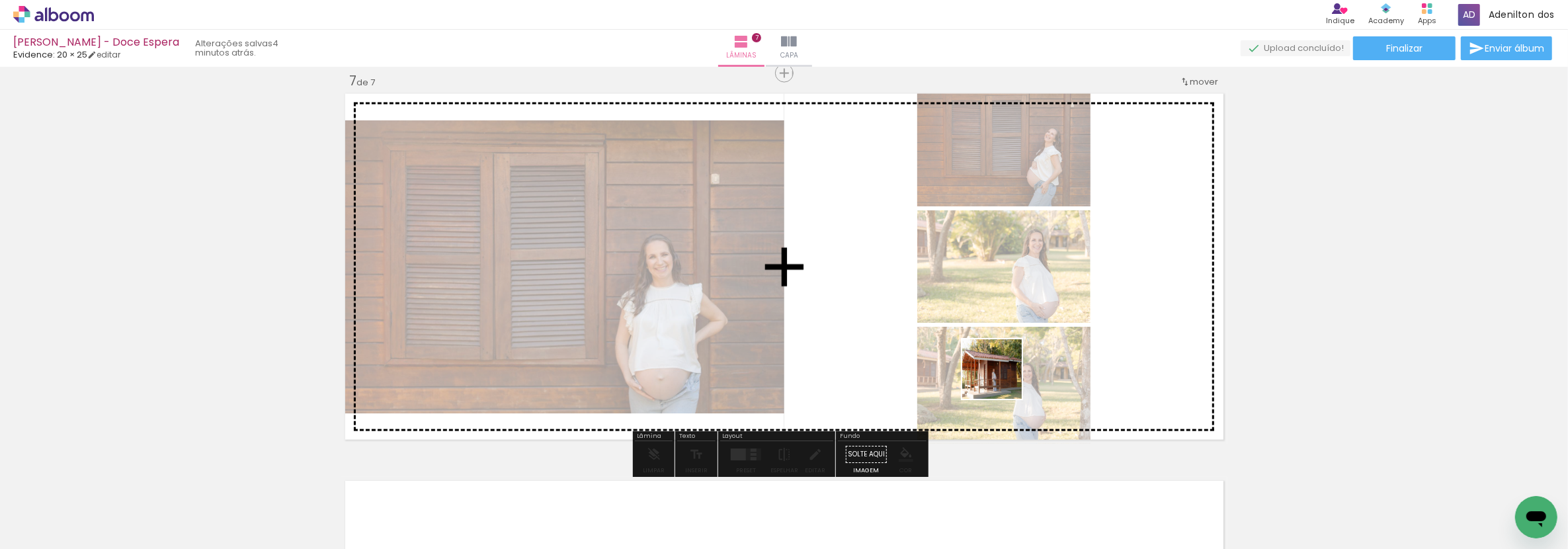
drag, startPoint x: 1019, startPoint y: 504, endPoint x: 1002, endPoint y: 378, distance: 127.1
click at [1002, 378] on quentale-workspace at bounding box center [784, 274] width 1568 height 549
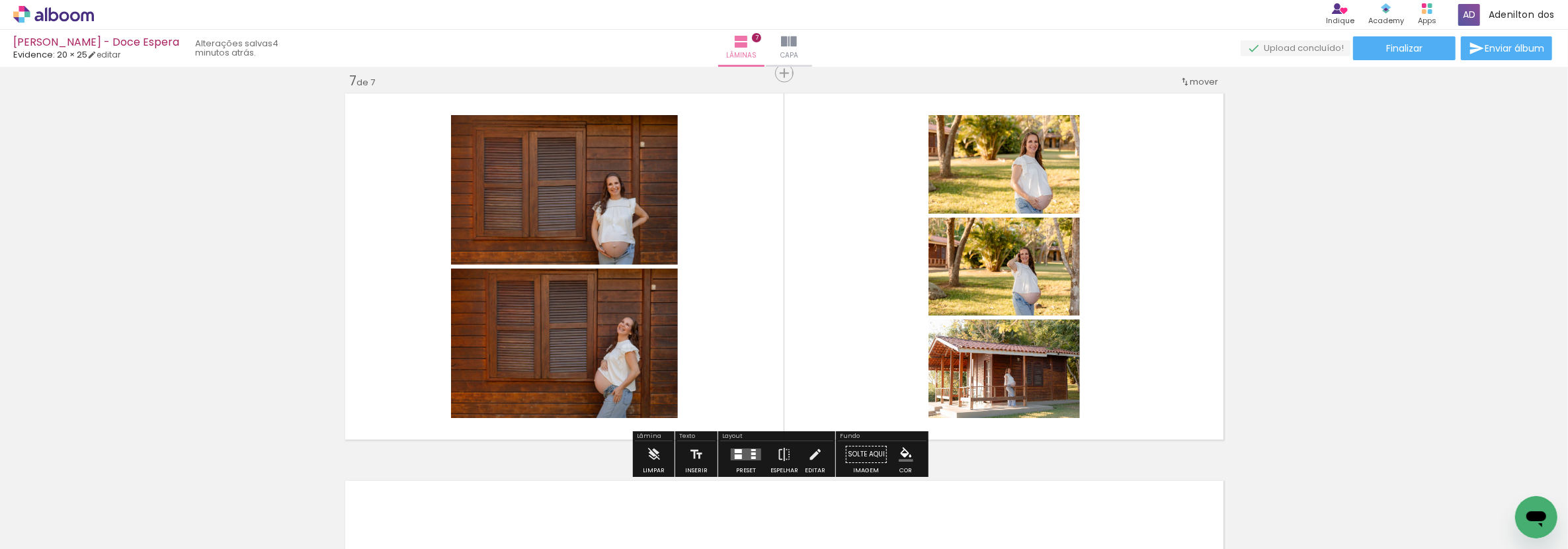
scroll to position [2557, 0]
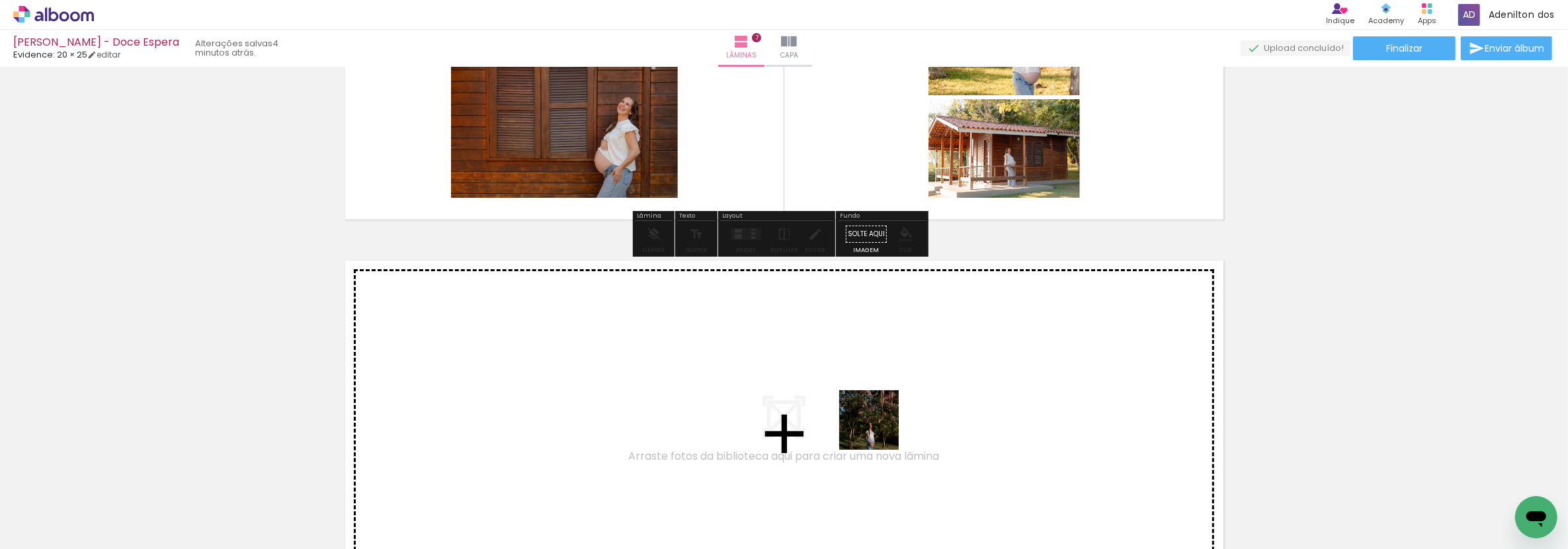
drag, startPoint x: 879, startPoint y: 514, endPoint x: 879, endPoint y: 430, distance: 84.0
click at [879, 430] on quentale-workspace at bounding box center [784, 274] width 1568 height 549
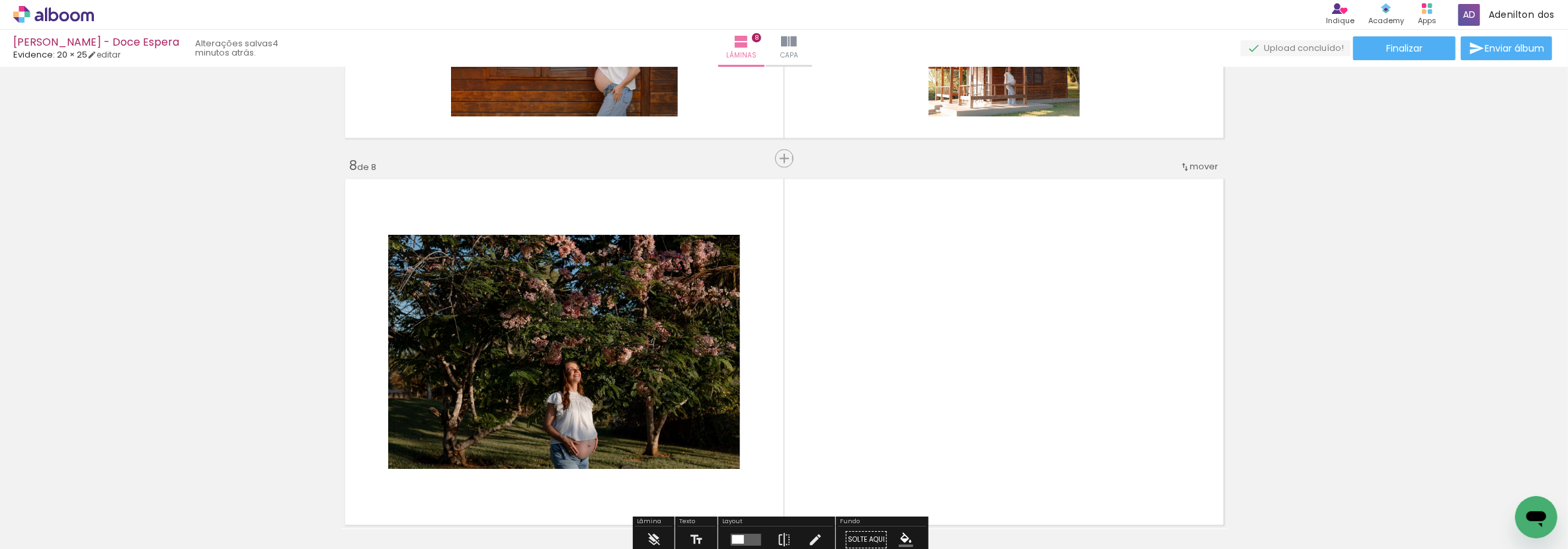
scroll to position [2724, 0]
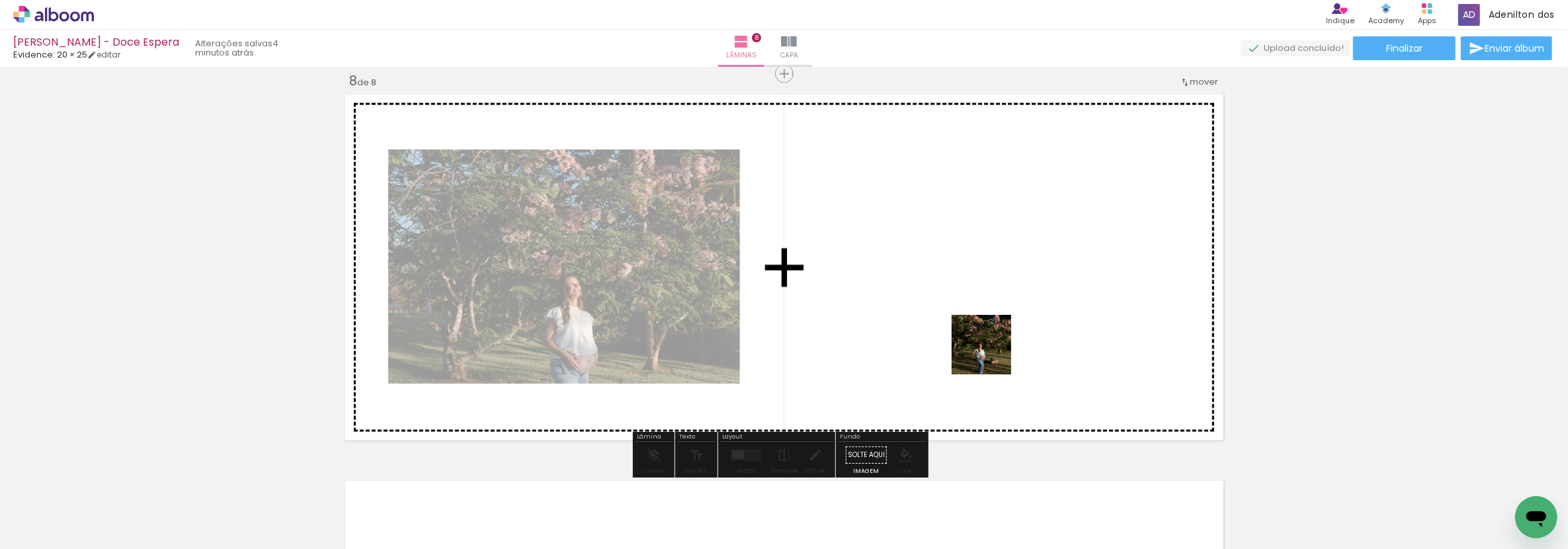
drag, startPoint x: 954, startPoint y: 503, endPoint x: 991, endPoint y: 354, distance: 153.5
click at [991, 354] on quentale-workspace at bounding box center [784, 274] width 1568 height 549
